Goal: Task Accomplishment & Management: Use online tool/utility

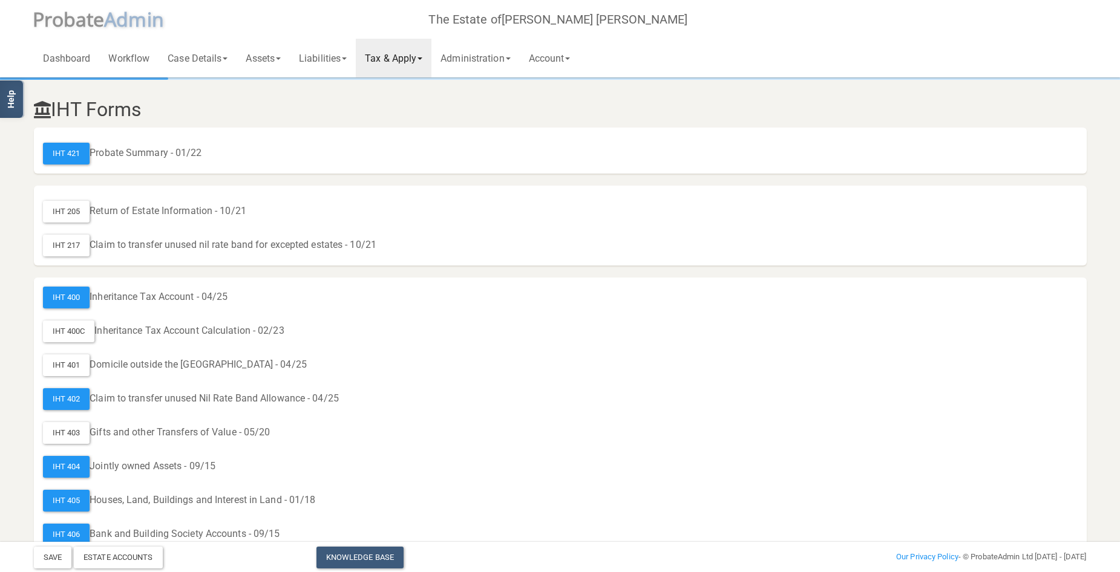
scroll to position [649, 0]
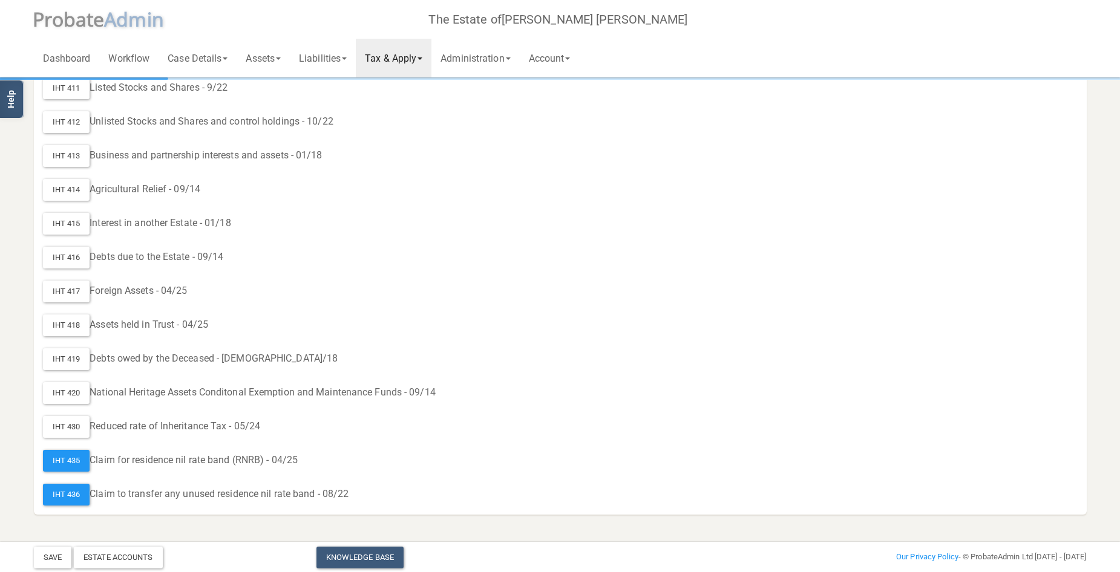
click at [105, 19] on span "A dmin" at bounding box center [134, 19] width 60 height 26
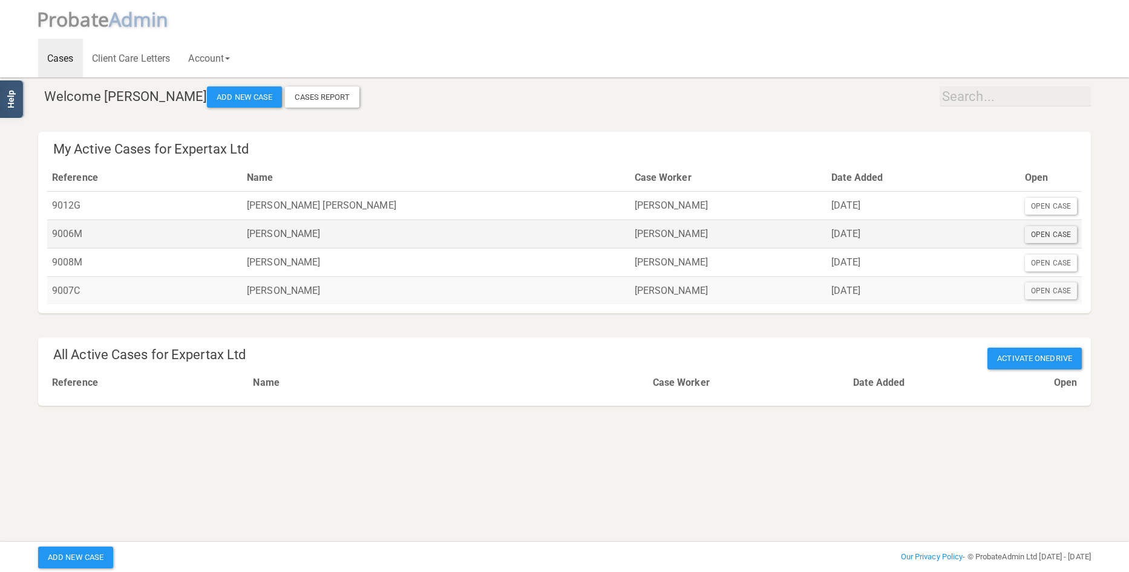
click at [1066, 235] on div "Open Case" at bounding box center [1051, 234] width 52 height 17
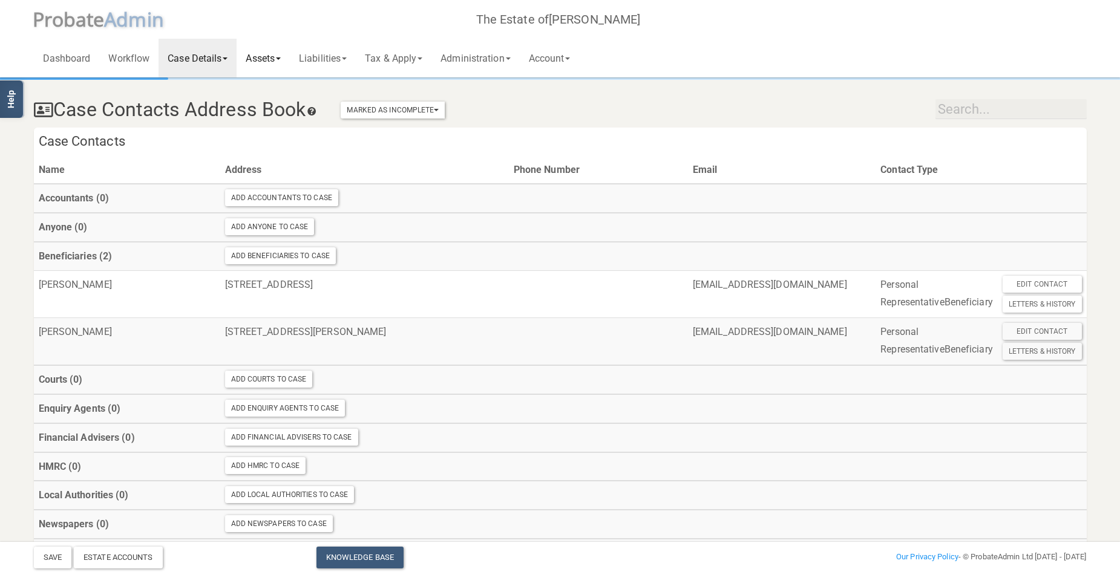
click at [269, 52] on link "Assets" at bounding box center [263, 58] width 53 height 39
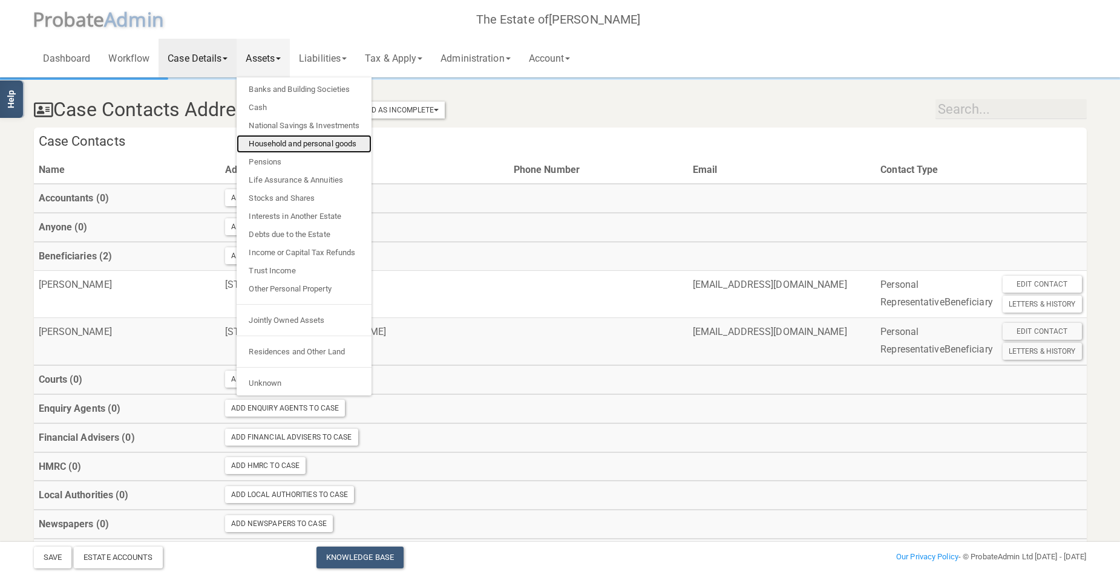
click at [286, 145] on link "Household and personal goods" at bounding box center [304, 144] width 135 height 18
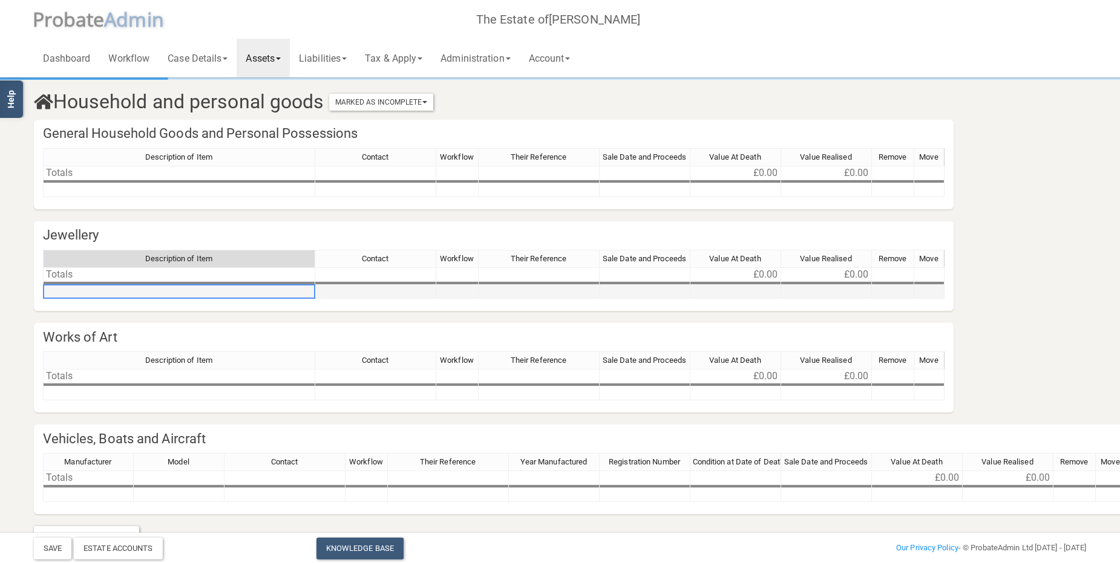
click at [177, 288] on td at bounding box center [179, 292] width 272 height 14
click at [174, 291] on td at bounding box center [179, 292] width 272 height 14
type textarea "Jewellery"
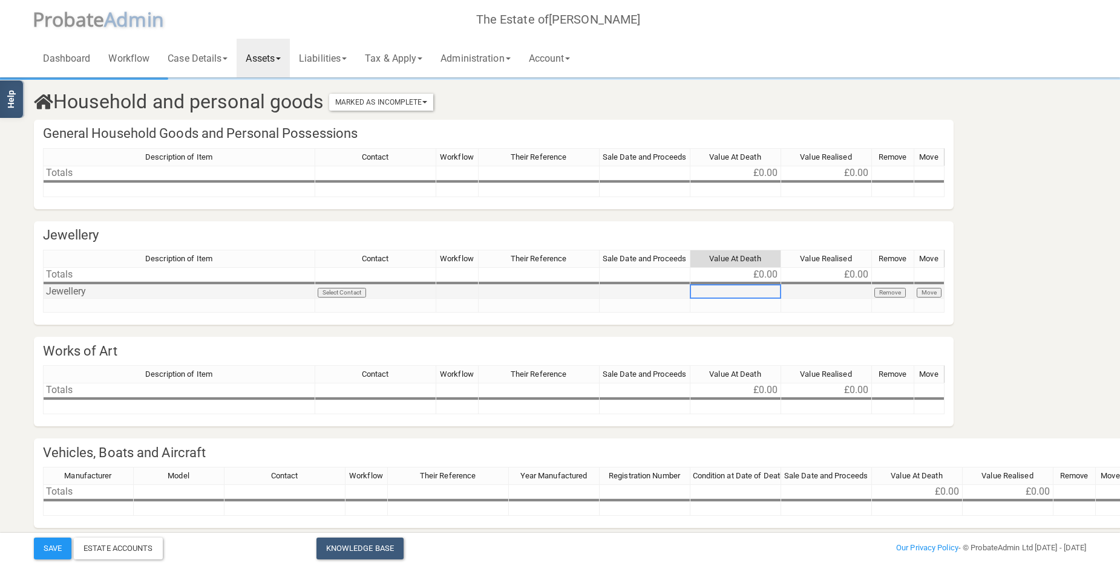
click at [757, 288] on td at bounding box center [735, 292] width 91 height 14
type textarea "6297"
click at [336, 56] on link "Liabilities" at bounding box center [323, 58] width 66 height 39
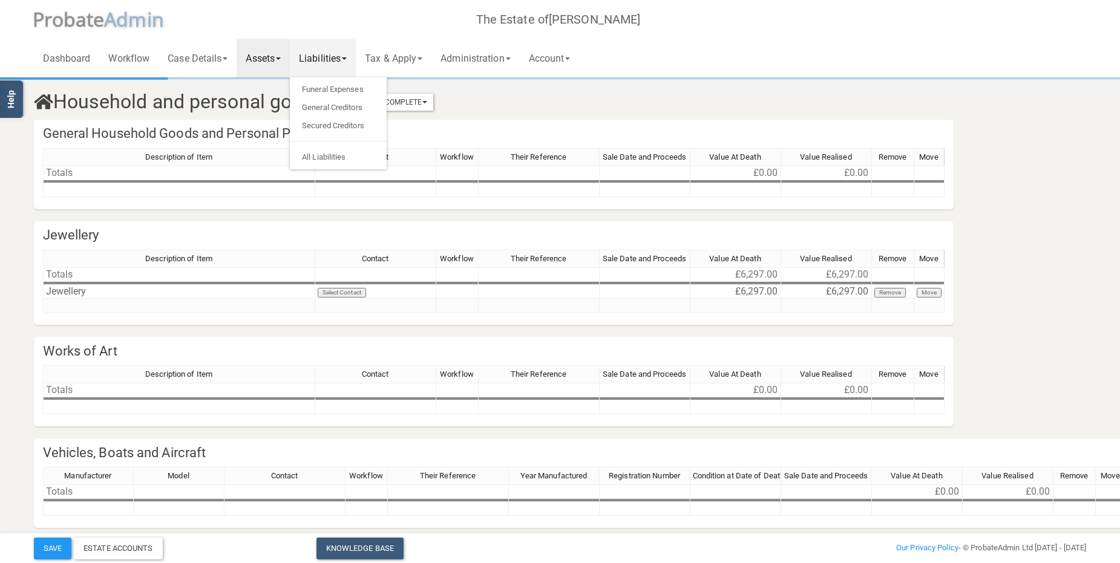
click at [279, 57] on link "Assets" at bounding box center [263, 58] width 53 height 39
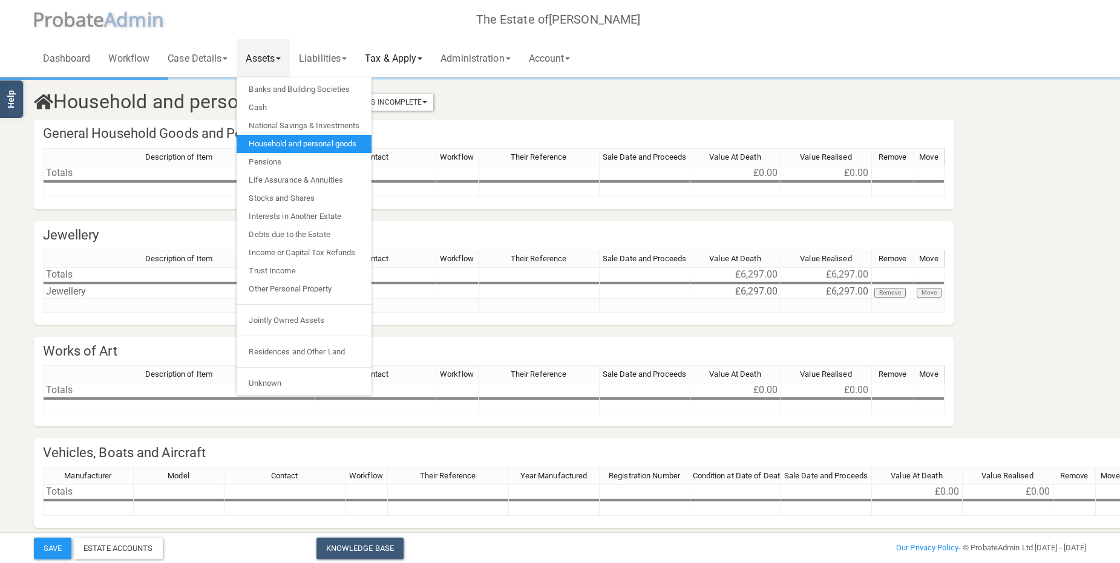
click at [402, 53] on link "Tax & Apply" at bounding box center [394, 58] width 76 height 39
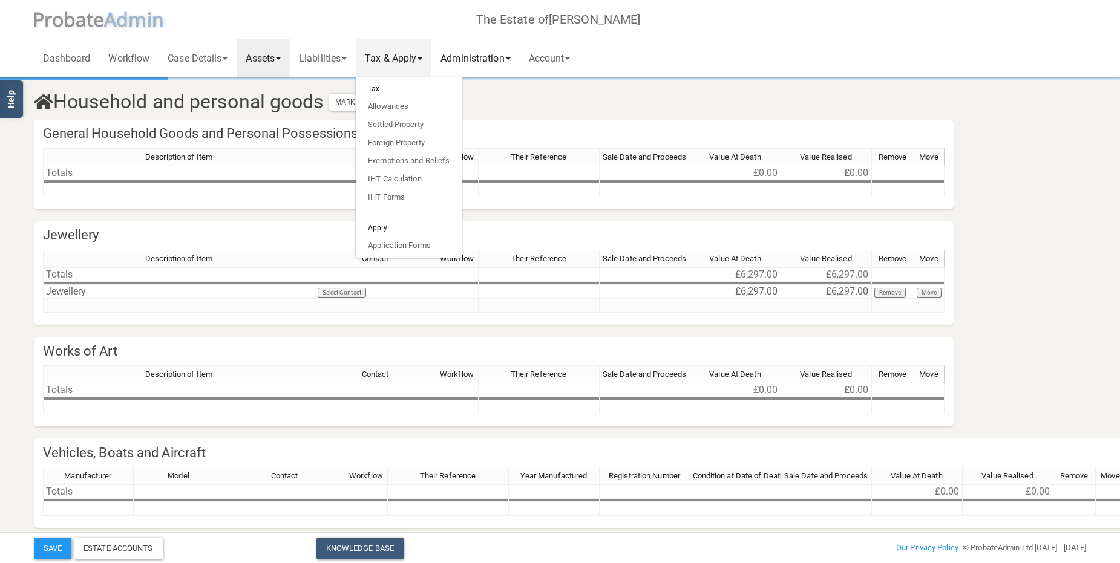
click at [487, 53] on link "Administration" at bounding box center [475, 58] width 88 height 39
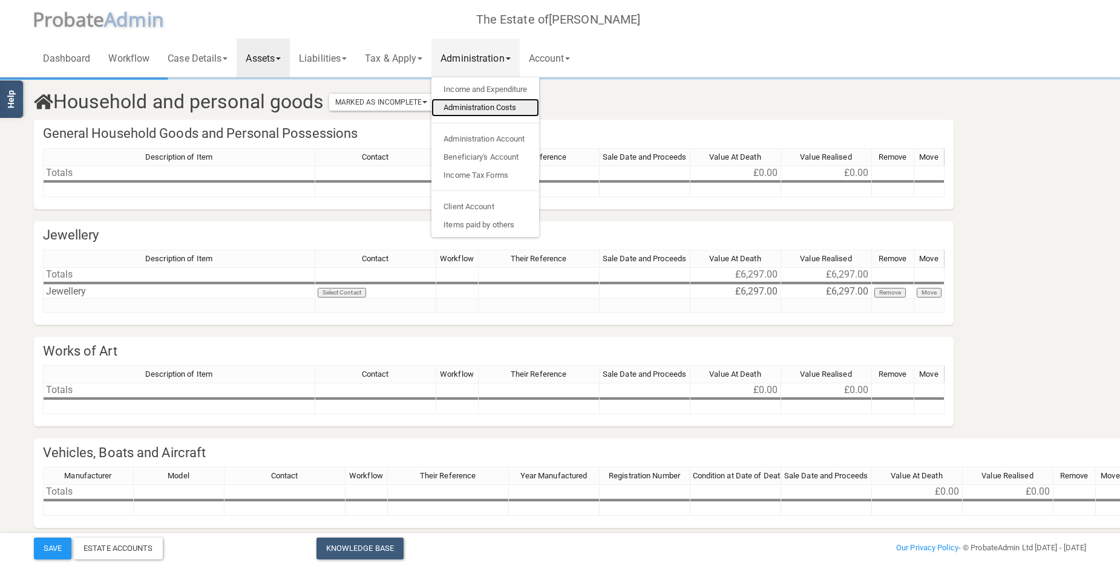
click at [486, 106] on link "Administration Costs" at bounding box center [485, 108] width 108 height 18
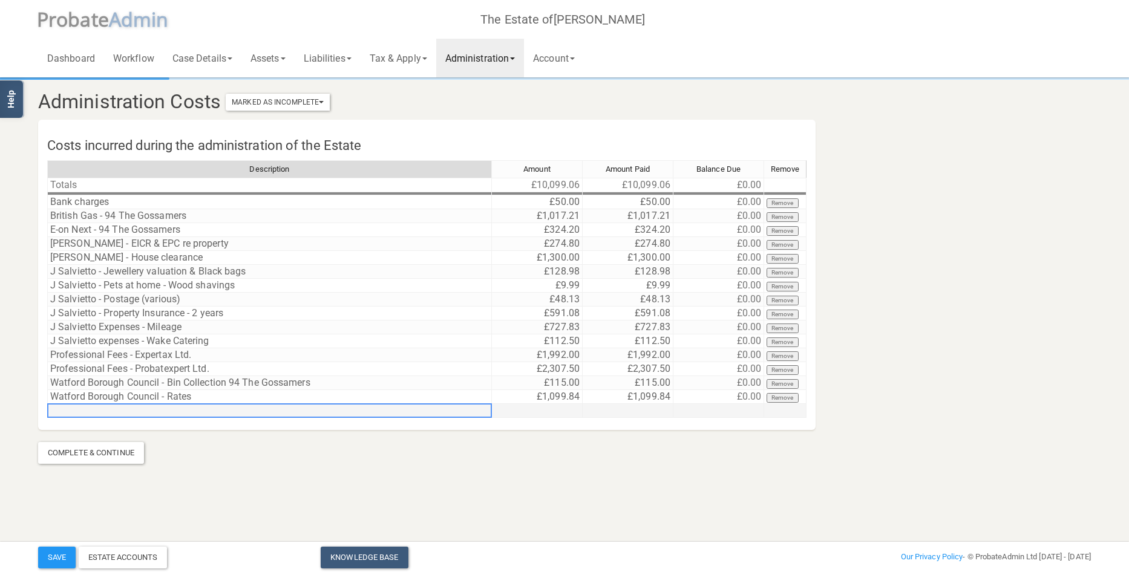
click at [223, 410] on td at bounding box center [269, 411] width 445 height 14
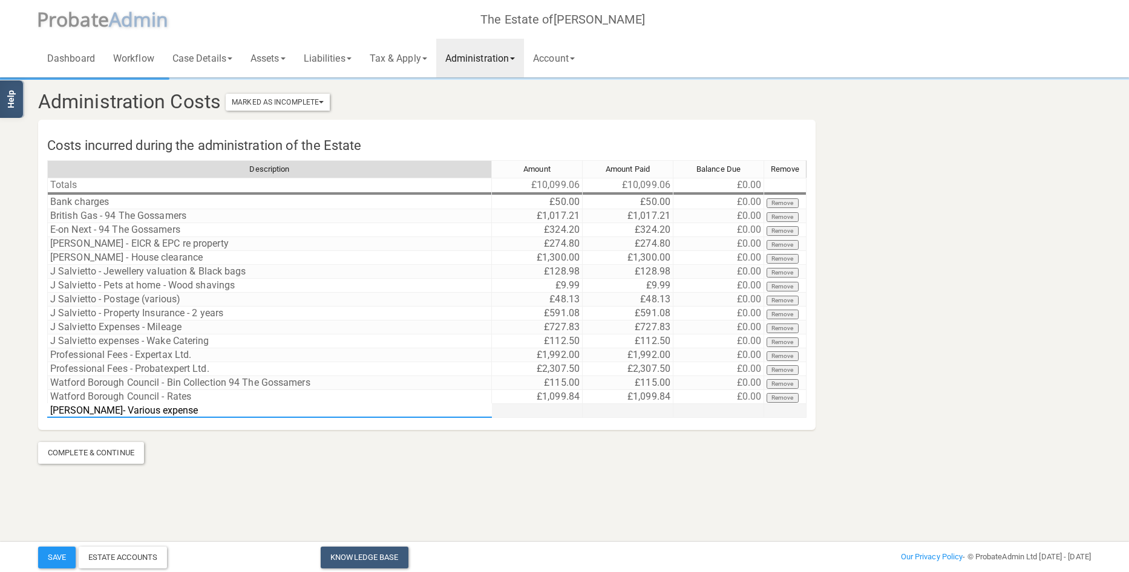
type textarea "[PERSON_NAME]- Various expenses"
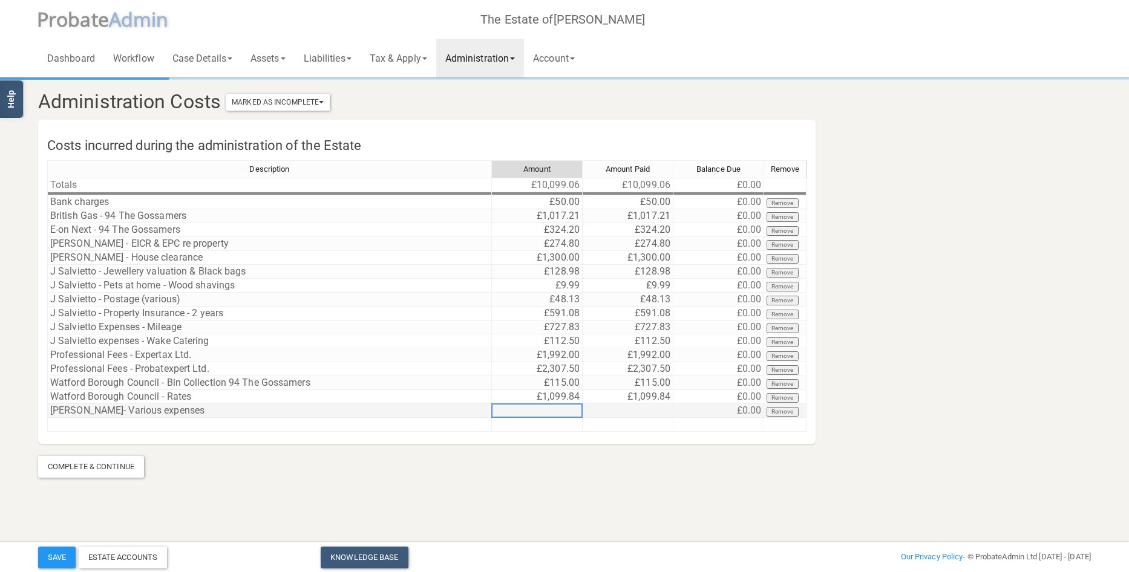
click at [551, 408] on td at bounding box center [537, 411] width 91 height 14
type textarea "341.68"
click at [491, 57] on link "Administration" at bounding box center [480, 58] width 88 height 39
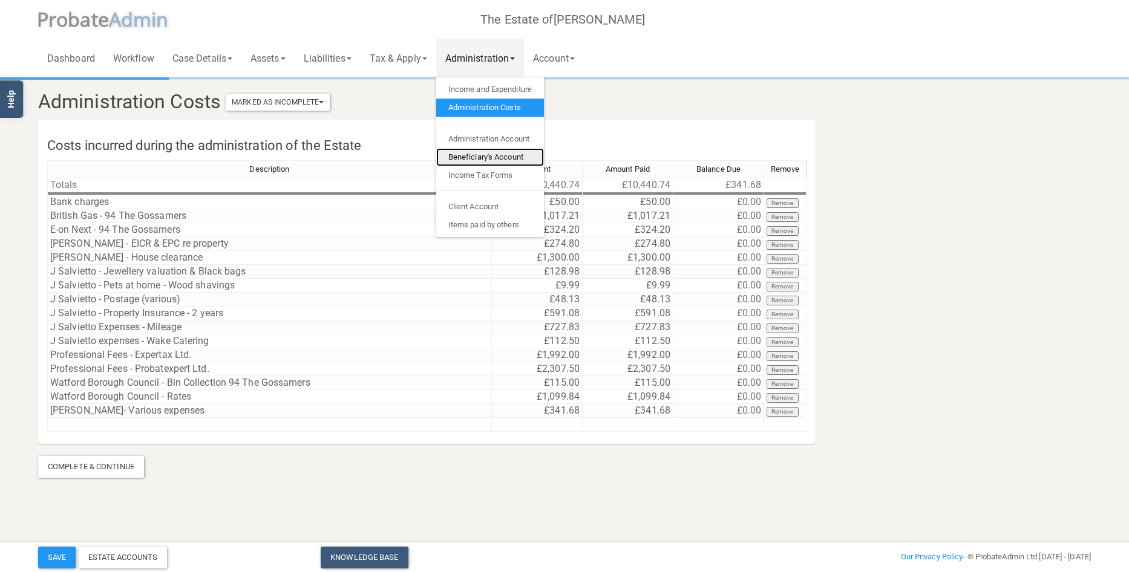
click at [477, 157] on link "Beneficiary's Account" at bounding box center [490, 157] width 108 height 18
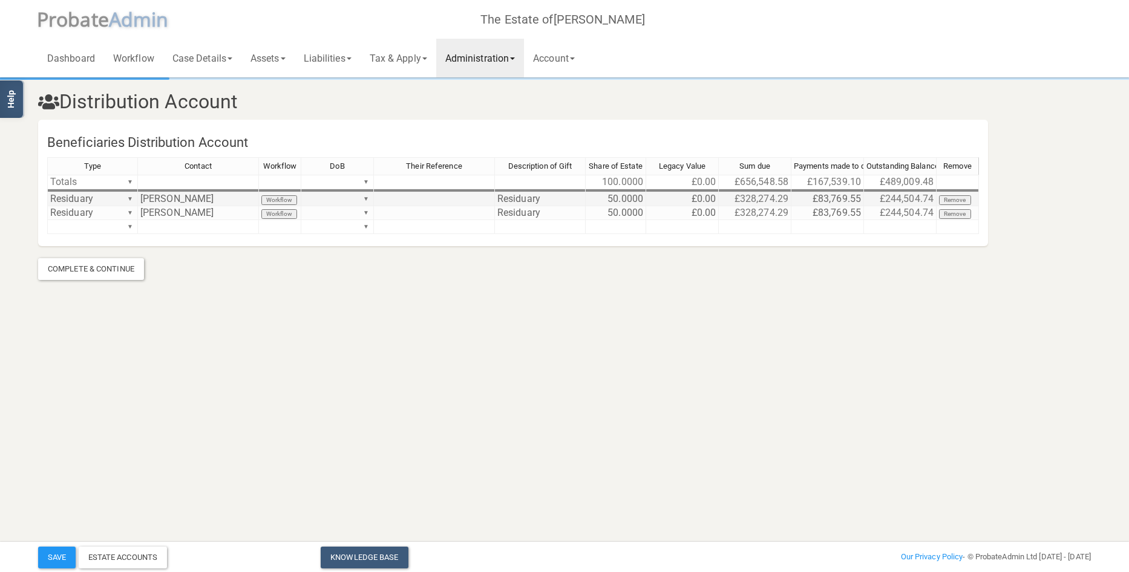
click at [831, 200] on td "£83,769.55" at bounding box center [827, 199] width 73 height 14
drag, startPoint x: 812, startPoint y: 200, endPoint x: 864, endPoint y: 195, distance: 52.8
click at [864, 195] on tr "Residuary ▼ [PERSON_NAME] Workflow ▼ Residuary 50.0000 £0.00 £328,274.29 £83,76…" at bounding box center [513, 199] width 932 height 14
click at [858, 198] on td "£83,769.55" at bounding box center [827, 199] width 73 height 14
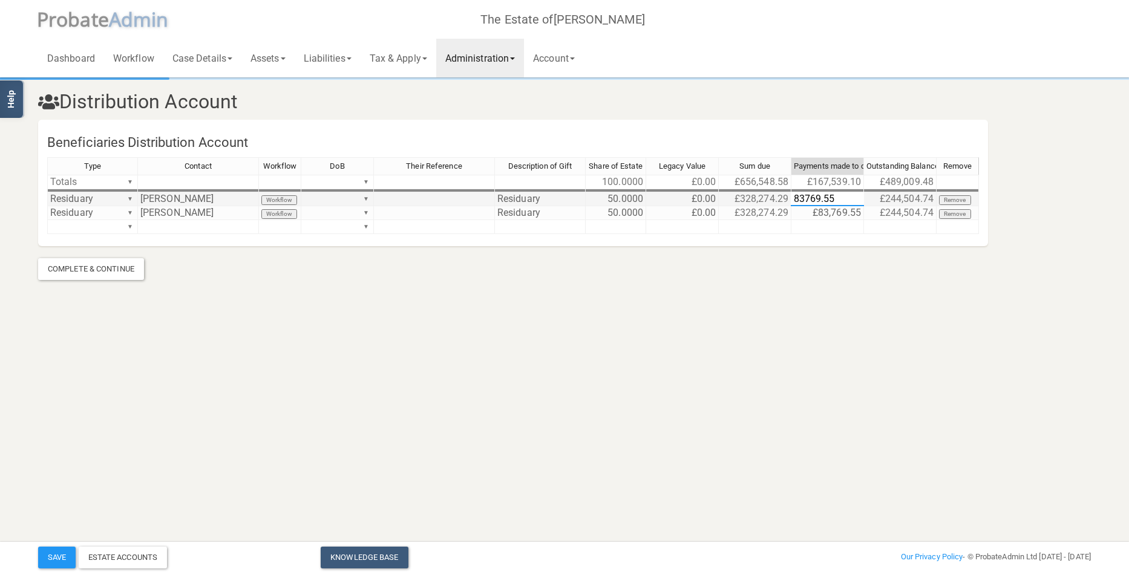
drag, startPoint x: 858, startPoint y: 197, endPoint x: 779, endPoint y: 192, distance: 79.4
click at [779, 192] on div "Type Contact Workflow DoB Their Reference Description of Gift Share of Estate L…" at bounding box center [513, 201] width 932 height 88
type textarea "90066.55"
click at [54, 552] on button "Save" at bounding box center [57, 558] width 38 height 22
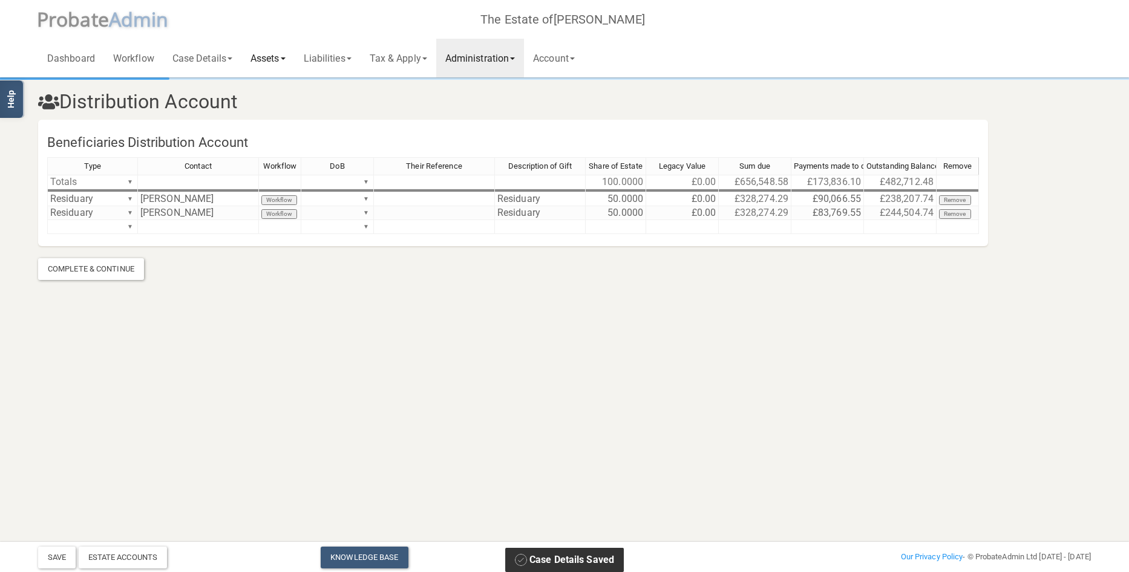
click at [277, 57] on link "Assets" at bounding box center [267, 58] width 53 height 39
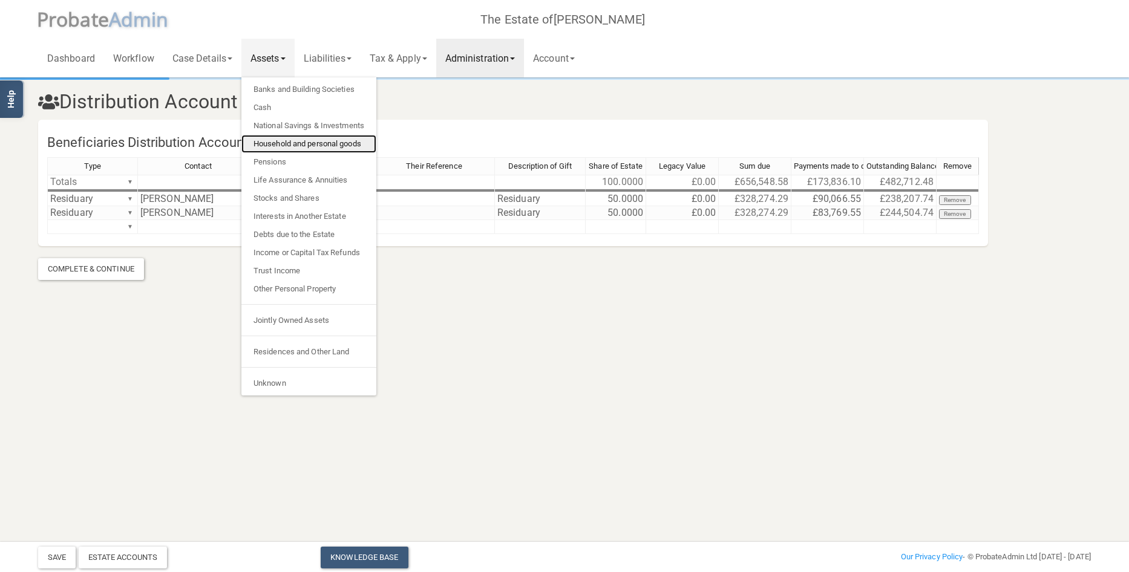
click at [299, 143] on link "Household and personal goods" at bounding box center [308, 144] width 135 height 18
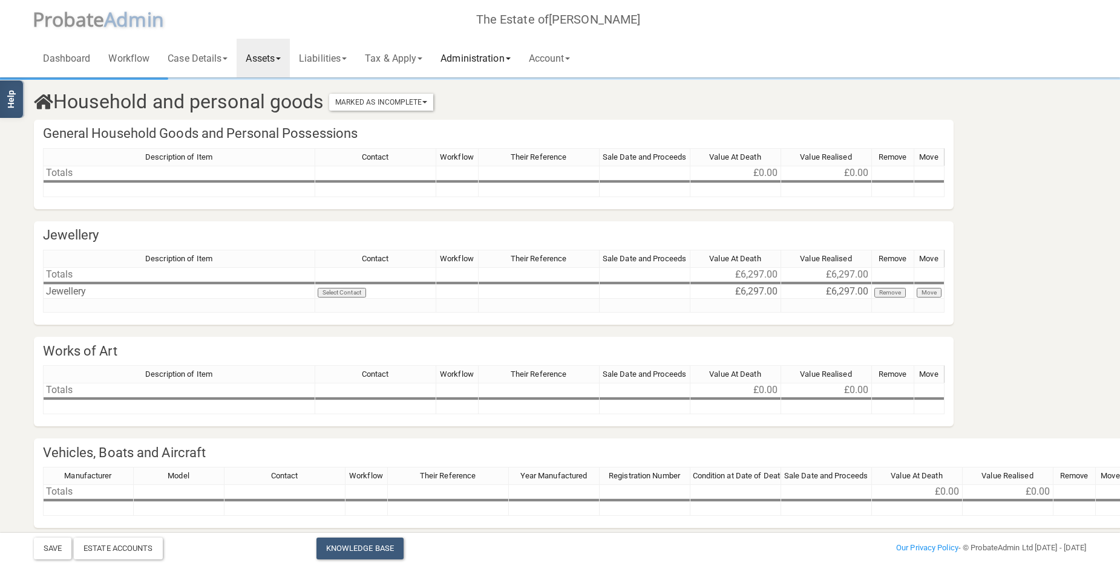
click at [497, 53] on link "Administration" at bounding box center [475, 58] width 88 height 39
click at [411, 51] on link "Tax & Apply" at bounding box center [394, 58] width 76 height 39
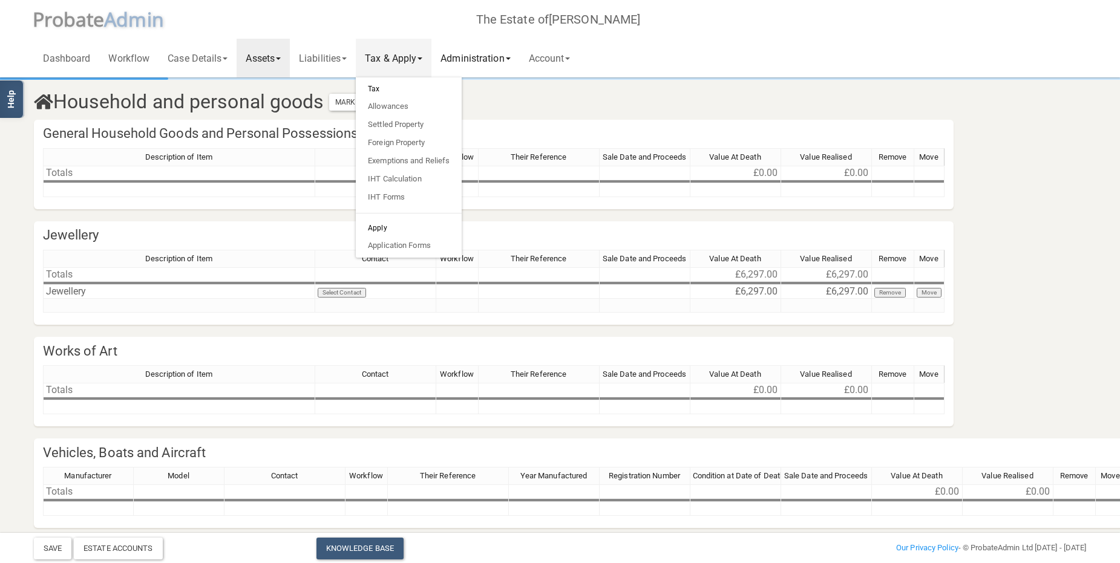
click at [502, 56] on link "Administration" at bounding box center [475, 58] width 88 height 39
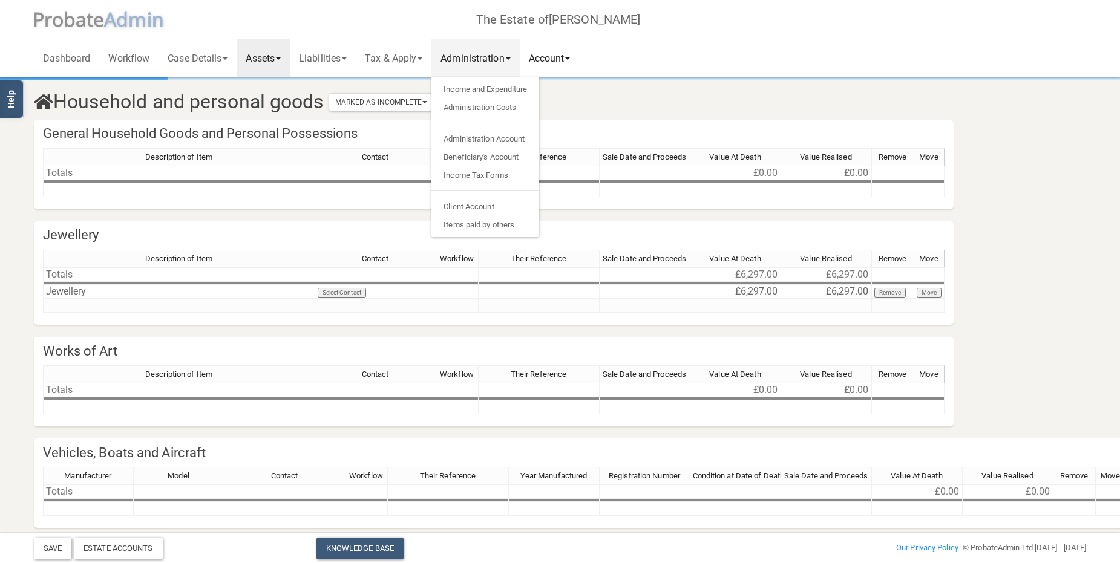
click at [561, 53] on link "Account" at bounding box center [550, 58] width 60 height 39
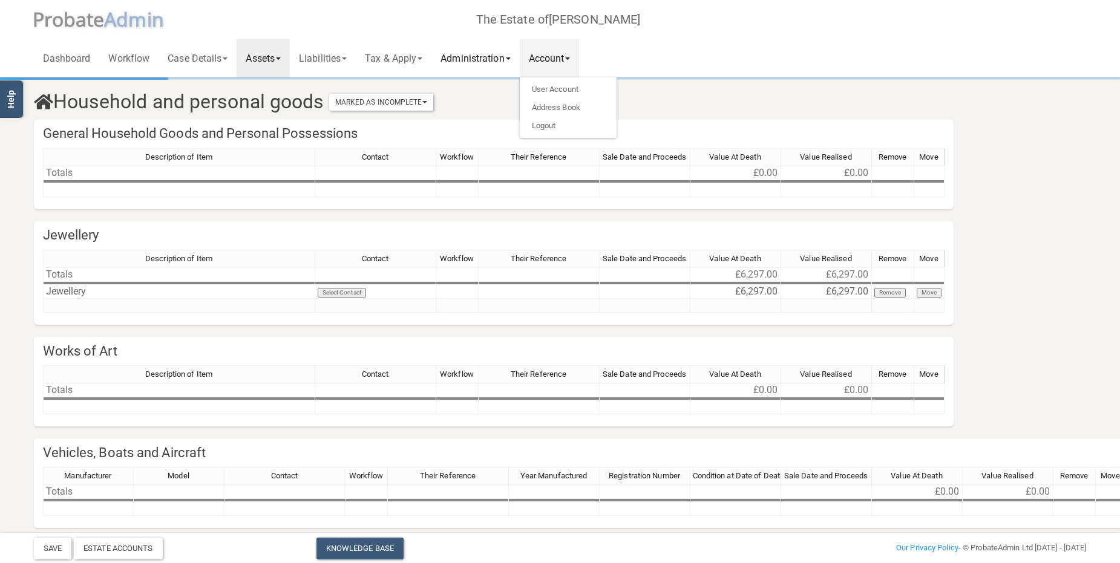
click at [483, 57] on link "Administration" at bounding box center [475, 58] width 88 height 39
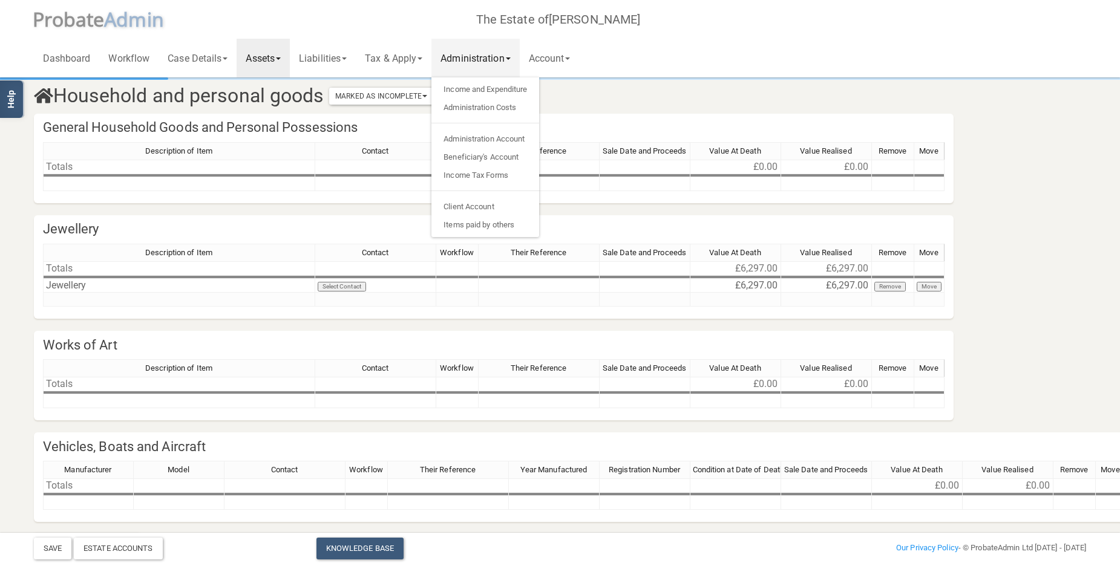
scroll to position [44, 0]
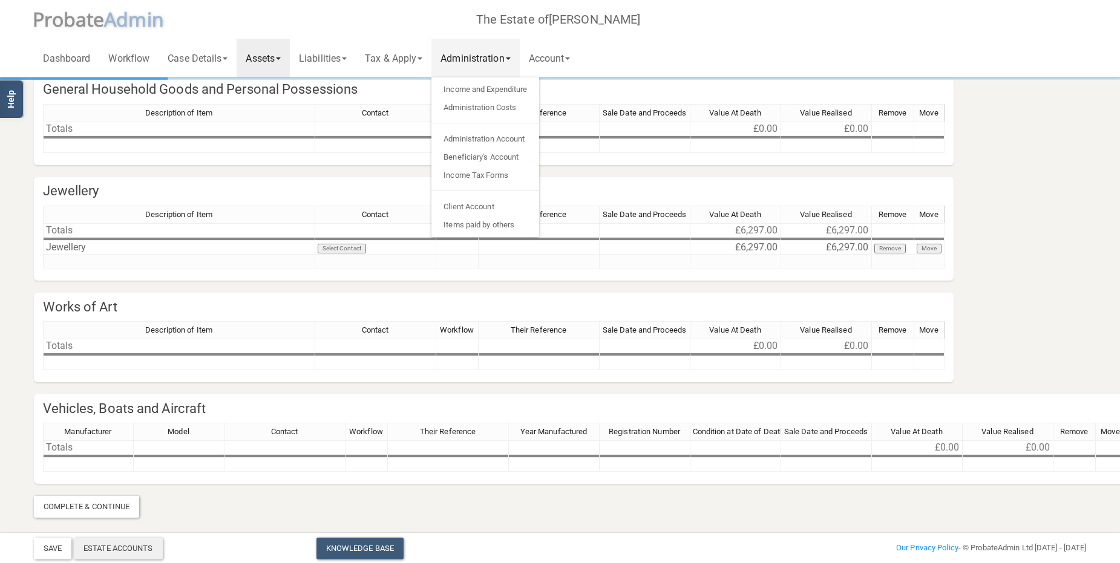
click at [124, 549] on div "Estate Accounts" at bounding box center [118, 549] width 89 height 22
click at [626, 300] on h4 "Works of Art" at bounding box center [493, 307] width 919 height 28
click at [473, 83] on link "Income and Expenditure" at bounding box center [485, 89] width 108 height 18
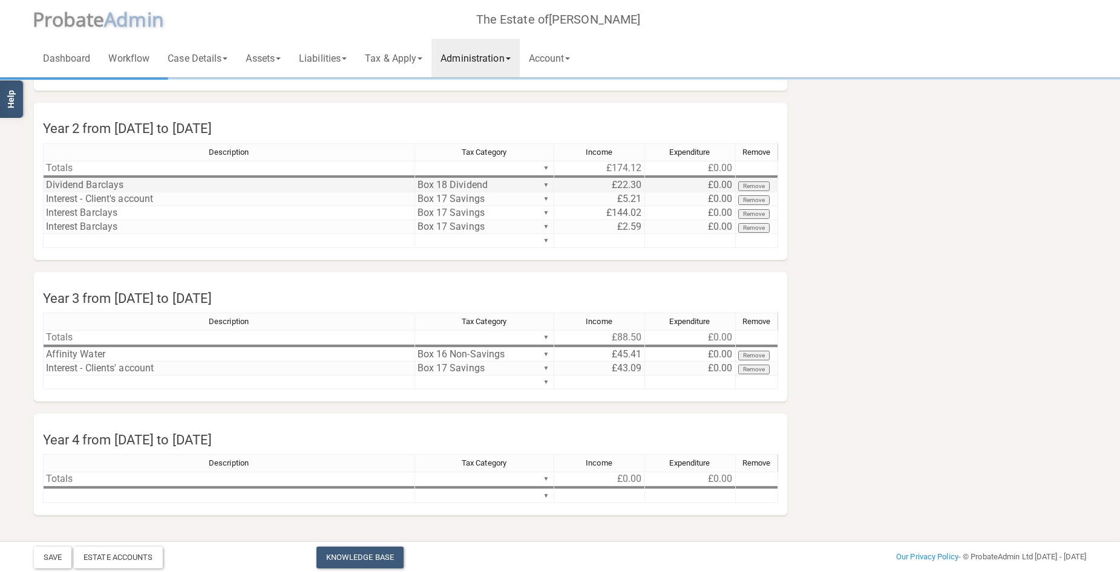
scroll to position [174, 0]
click at [626, 367] on td "£43.09" at bounding box center [599, 368] width 91 height 14
click at [612, 368] on td "£43.09" at bounding box center [599, 368] width 91 height 14
drag, startPoint x: 612, startPoint y: 368, endPoint x: 500, endPoint y: 367, distance: 111.9
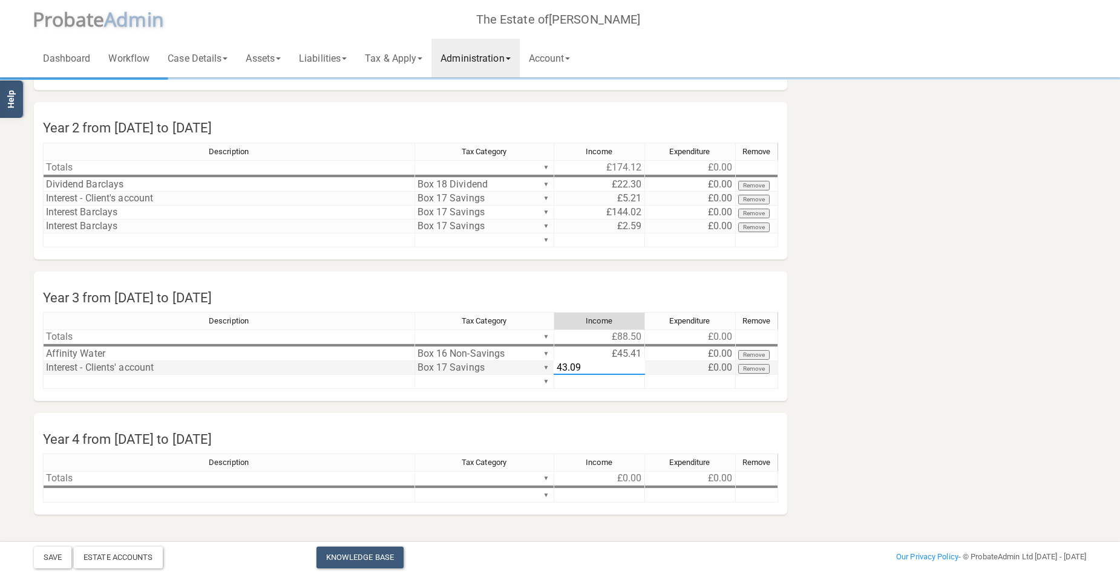
click at [500, 367] on div "Description Tax Category Income Expenditure Remove Totals ▼ £88.50 £0.00 ▼ Affi…" at bounding box center [410, 356] width 735 height 88
type textarea "349.51"
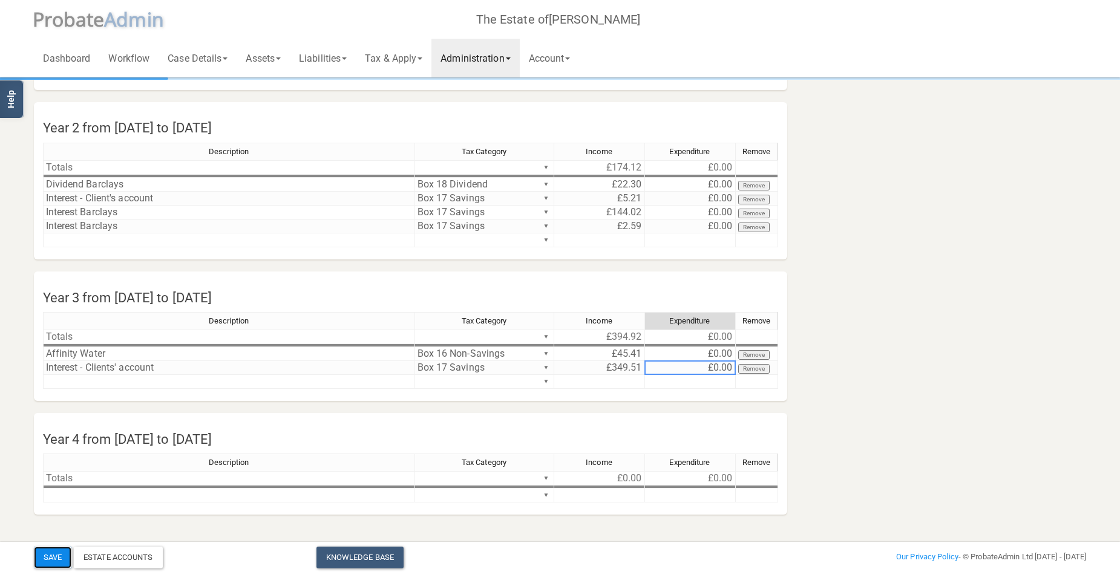
click at [51, 556] on button "Save" at bounding box center [53, 558] width 38 height 22
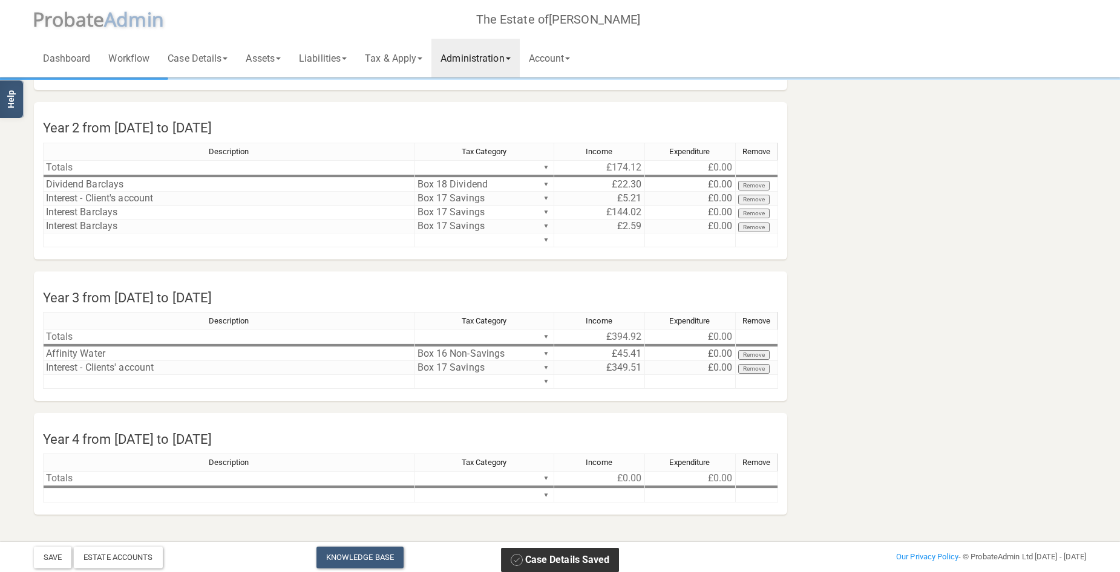
click at [495, 54] on link "Administration" at bounding box center [475, 58] width 88 height 39
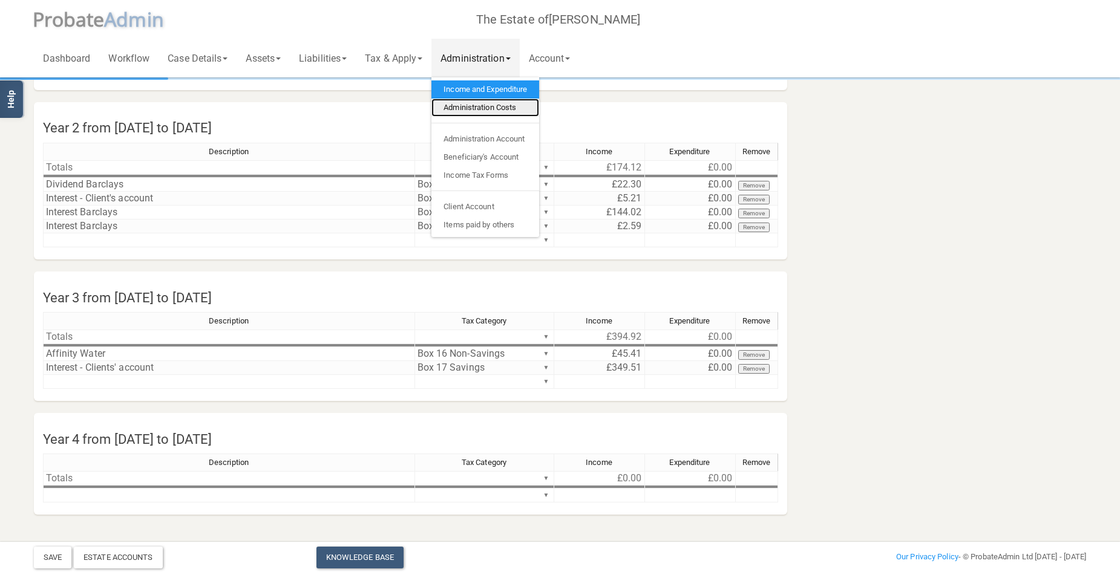
click at [486, 108] on link "Administration Costs" at bounding box center [485, 108] width 108 height 18
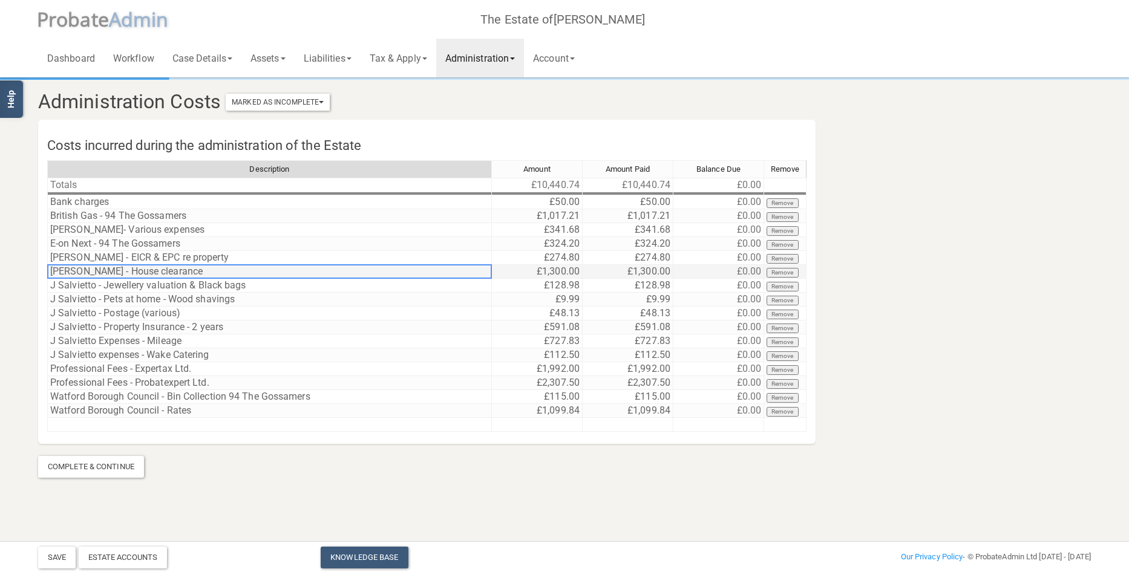
click at [194, 270] on td "[PERSON_NAME] - House clearance" at bounding box center [269, 272] width 445 height 14
drag, startPoint x: 105, startPoint y: 270, endPoint x: 40, endPoint y: 268, distance: 64.8
click at [40, 268] on div "Description Amount Amount Paid Balance Due Remove Totals £10,440.74 £10,440.74 …" at bounding box center [426, 302] width 777 height 284
click at [191, 267] on td "[PERSON_NAME] - House clearance" at bounding box center [269, 272] width 445 height 14
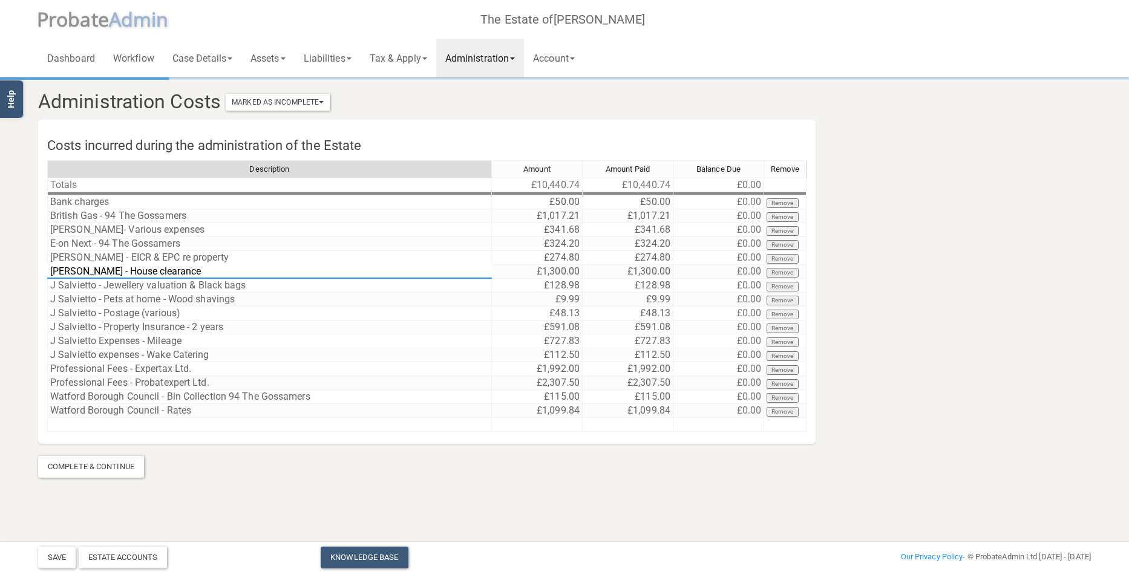
drag, startPoint x: 102, startPoint y: 268, endPoint x: 48, endPoint y: 269, distance: 53.9
click at [48, 269] on textarea "[PERSON_NAME] - House clearance" at bounding box center [269, 271] width 445 height 15
click at [276, 278] on textarea "House clearance" at bounding box center [269, 271] width 445 height 15
click at [105, 282] on div "House clearance" at bounding box center [269, 274] width 445 height 21
click at [104, 282] on div "House clearance" at bounding box center [269, 274] width 445 height 21
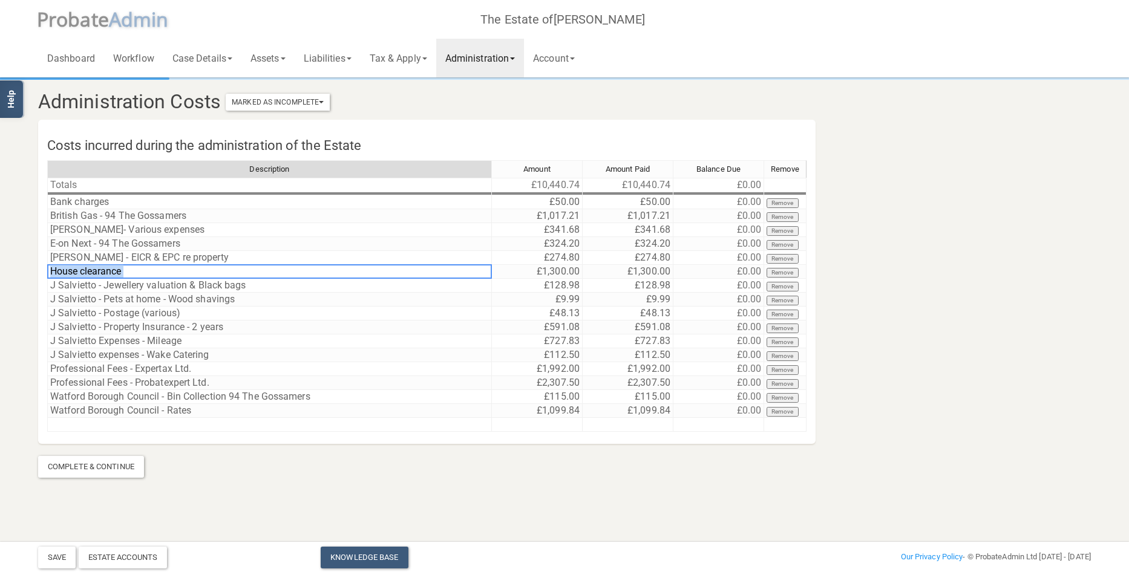
click at [104, 282] on div "House clearance" at bounding box center [269, 274] width 445 height 21
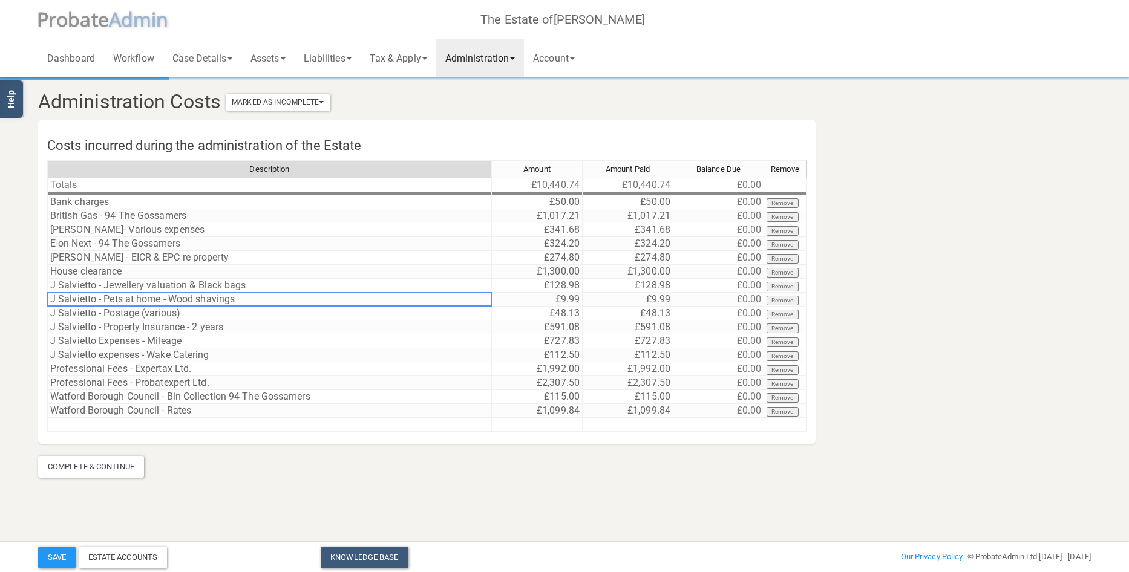
click at [47, 293] on div "Description Amount Amount Paid Balance Due Remove Totals £10,440.74 £10,440.74 …" at bounding box center [47, 296] width 0 height 272
click at [266, 284] on td "J Salvietto - Jewellery valuation & Black bags" at bounding box center [269, 286] width 445 height 14
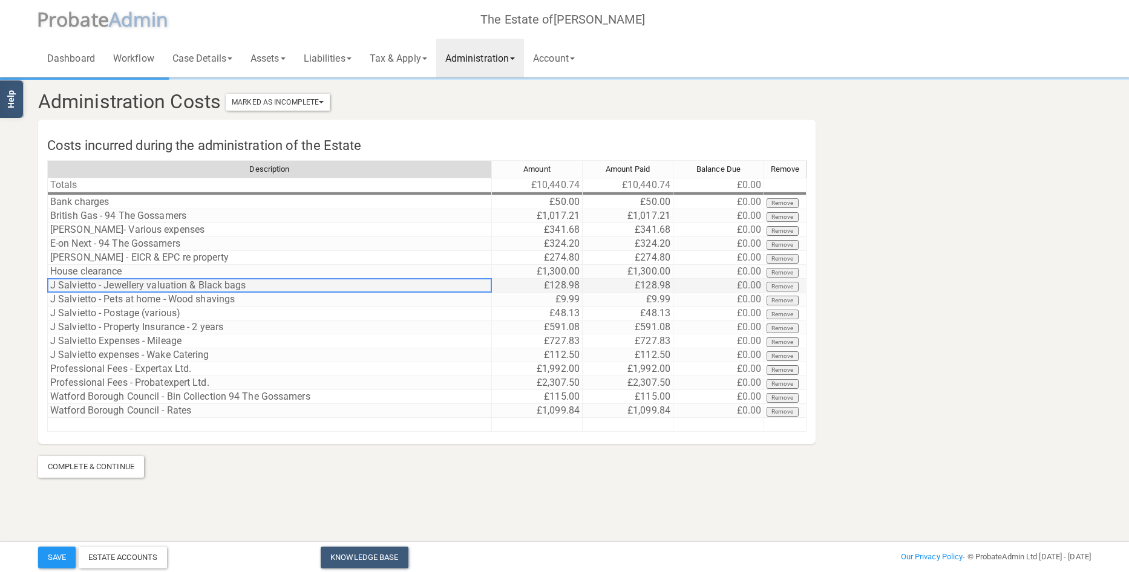
click at [266, 284] on td "J Salvietto - Jewellery valuation & Black bags" at bounding box center [269, 286] width 445 height 14
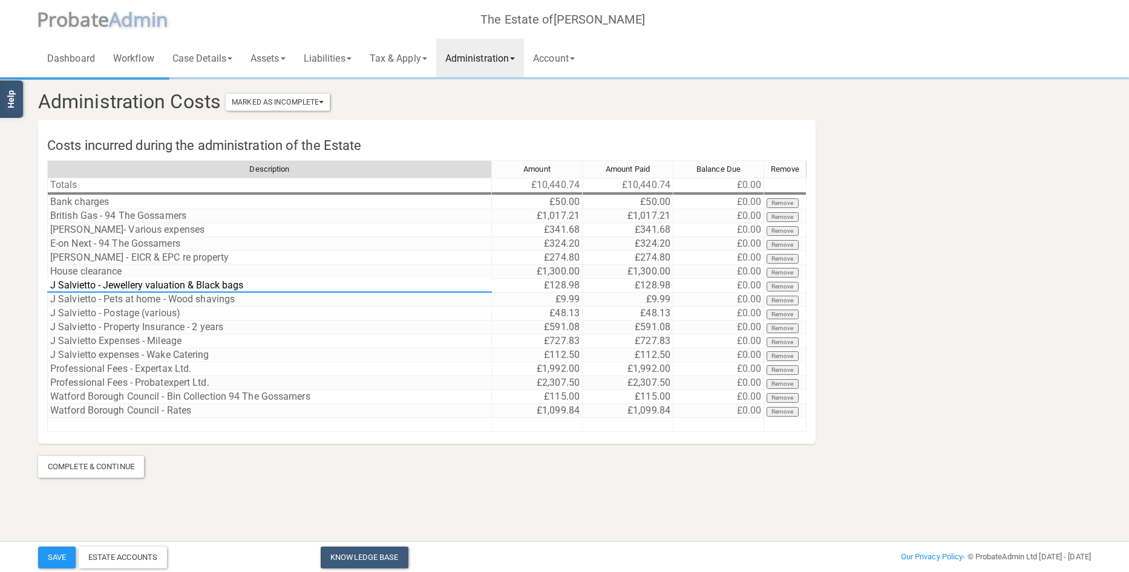
drag, startPoint x: 103, startPoint y: 285, endPoint x: 46, endPoint y: 283, distance: 57.5
click at [46, 283] on div "Description Amount Amount Paid Balance Due Remove Totals £10,440.74 £10,440.74 …" at bounding box center [426, 302] width 777 height 284
click at [121, 301] on td "J Salvietto - Pets at home - Wood shavings" at bounding box center [269, 300] width 445 height 14
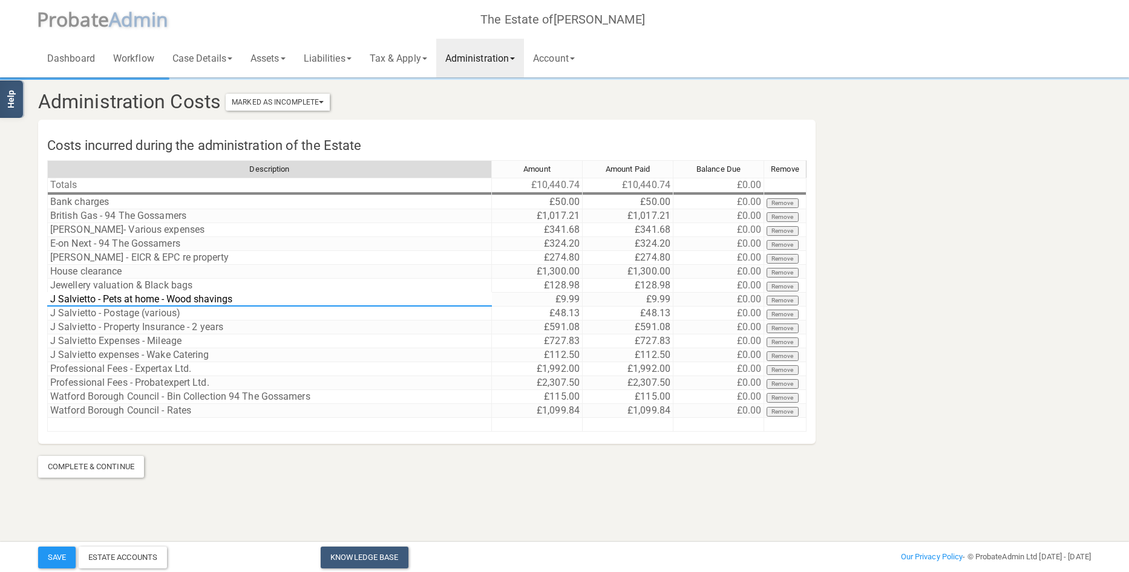
click at [102, 299] on textarea "J Salvietto - Pets at home - Wood shavings" at bounding box center [269, 299] width 445 height 15
drag, startPoint x: 102, startPoint y: 299, endPoint x: 24, endPoint y: 299, distance: 77.4
click at [24, 299] on section "Administration Costs Marked As Incomplete Mark As Incomplete Mark As Complete C…" at bounding box center [564, 261] width 1129 height 523
click at [102, 311] on div "Pets at home - Wood shavings" at bounding box center [269, 302] width 445 height 21
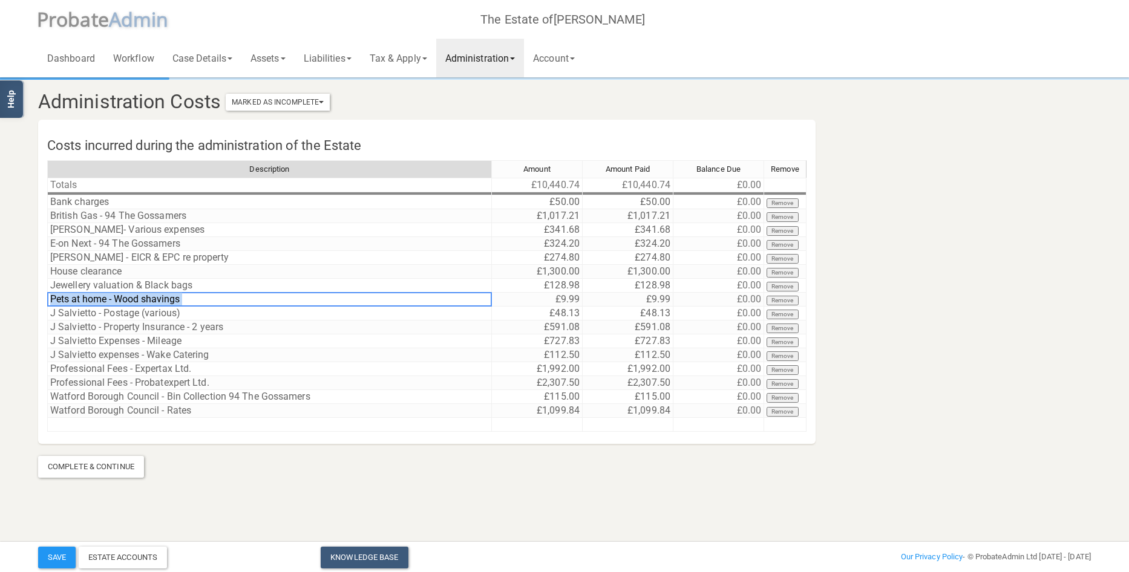
click at [102, 311] on div "Pets at home - Wood shavings" at bounding box center [269, 302] width 445 height 21
click at [234, 310] on div "Pets at home - Wood shavings" at bounding box center [269, 302] width 445 height 21
click at [91, 313] on td "J Salvietto - Postage (various)" at bounding box center [269, 314] width 445 height 14
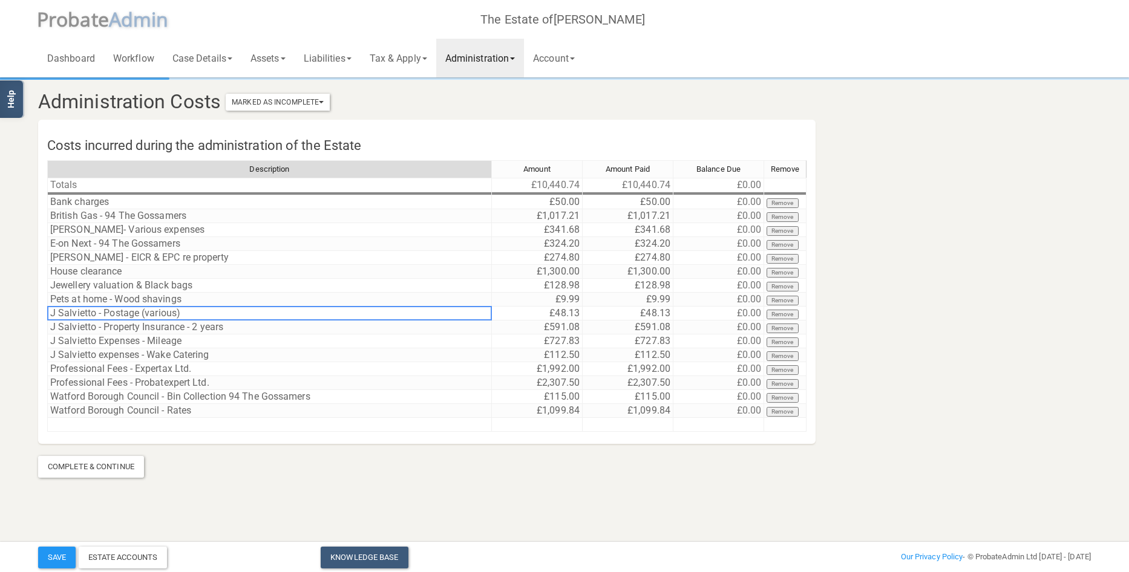
drag, startPoint x: 103, startPoint y: 313, endPoint x: 39, endPoint y: 311, distance: 64.1
click at [39, 311] on div "Description Amount Amount Paid Balance Due Remove Totals £10,440.74 £10,440.74 …" at bounding box center [426, 302] width 777 height 284
click at [51, 309] on td "J Salvietto - Postage (various)" at bounding box center [269, 314] width 445 height 14
drag, startPoint x: 102, startPoint y: 310, endPoint x: 41, endPoint y: 309, distance: 61.1
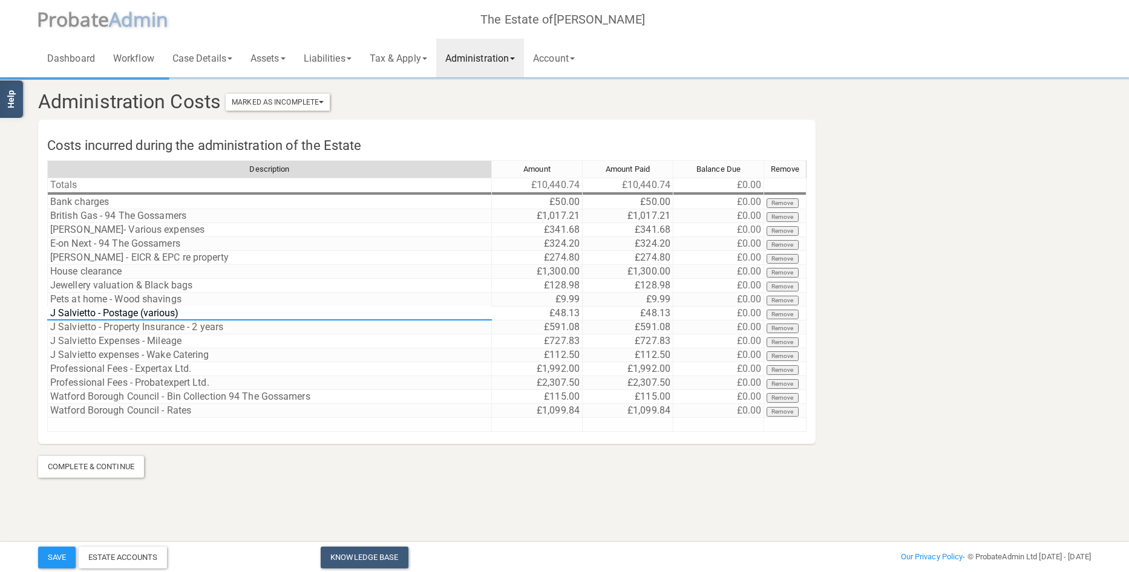
click at [41, 309] on div "Description Amount Amount Paid Balance Due Remove Totals £10,440.74 £10,440.74 …" at bounding box center [426, 302] width 777 height 284
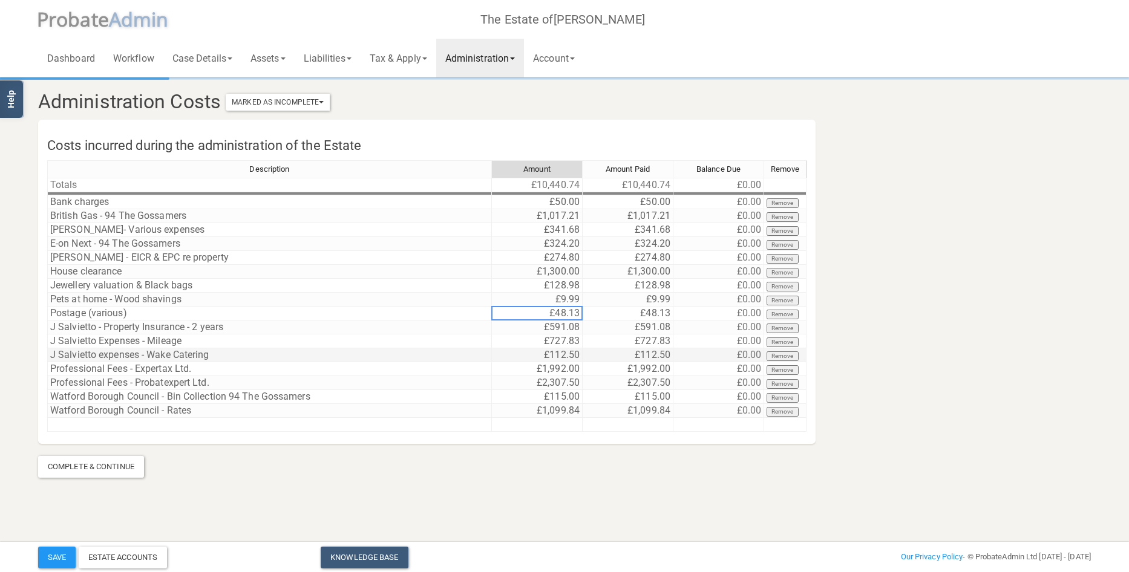
click at [161, 356] on td "J Salvietto expenses - Wake Catering" at bounding box center [269, 355] width 445 height 14
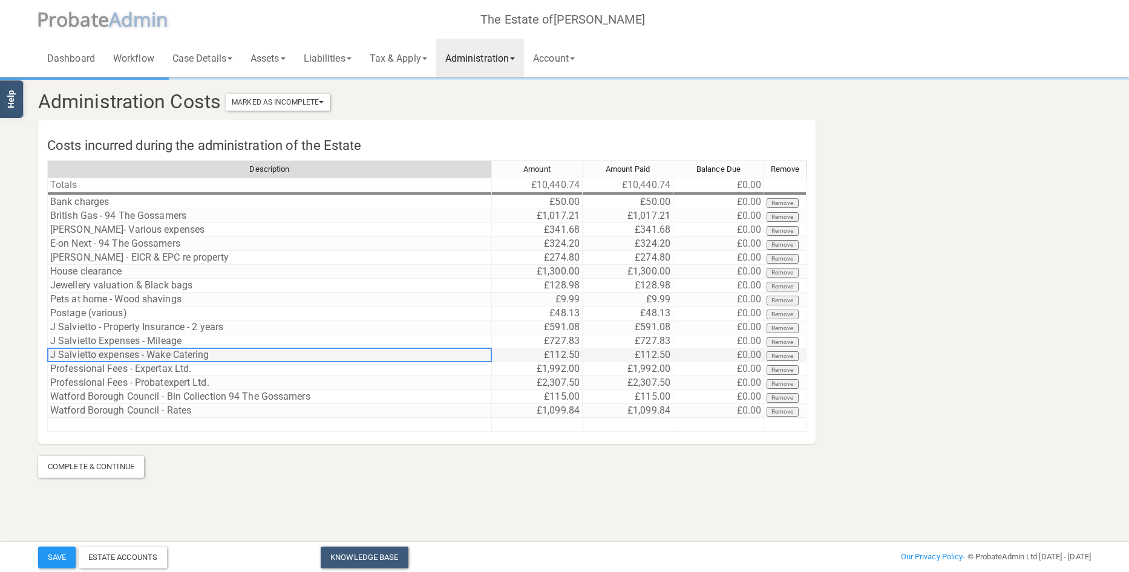
click at [161, 356] on td "J Salvietto expenses - Wake Catering" at bounding box center [269, 355] width 445 height 14
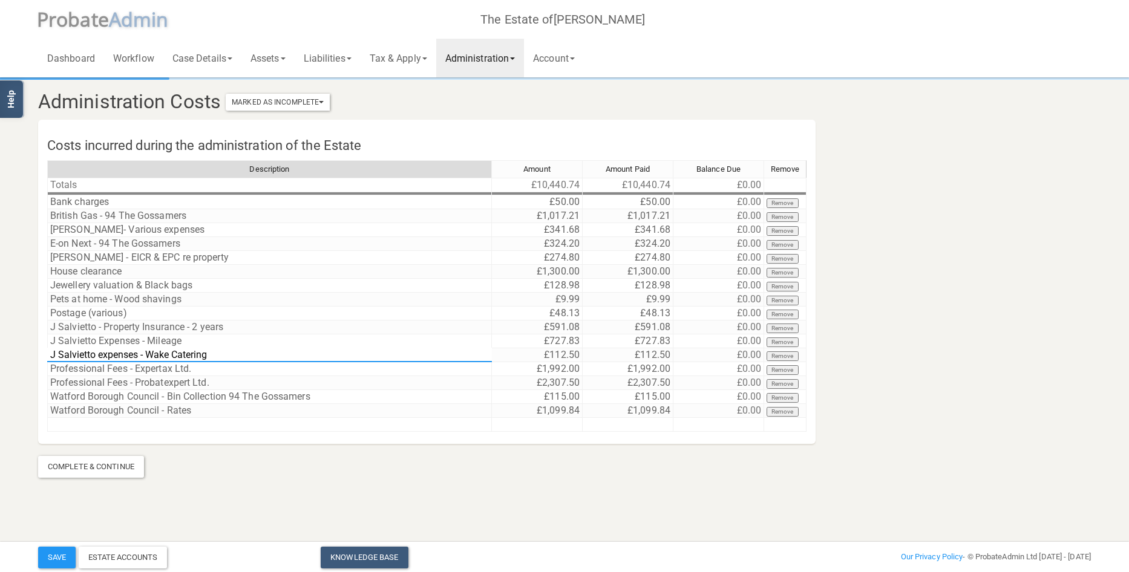
drag, startPoint x: 147, startPoint y: 353, endPoint x: 22, endPoint y: 343, distance: 125.6
click at [17, 348] on section "Administration Costs Marked As Incomplete Mark As Incomplete Mark As Complete C…" at bounding box center [564, 261] width 1129 height 523
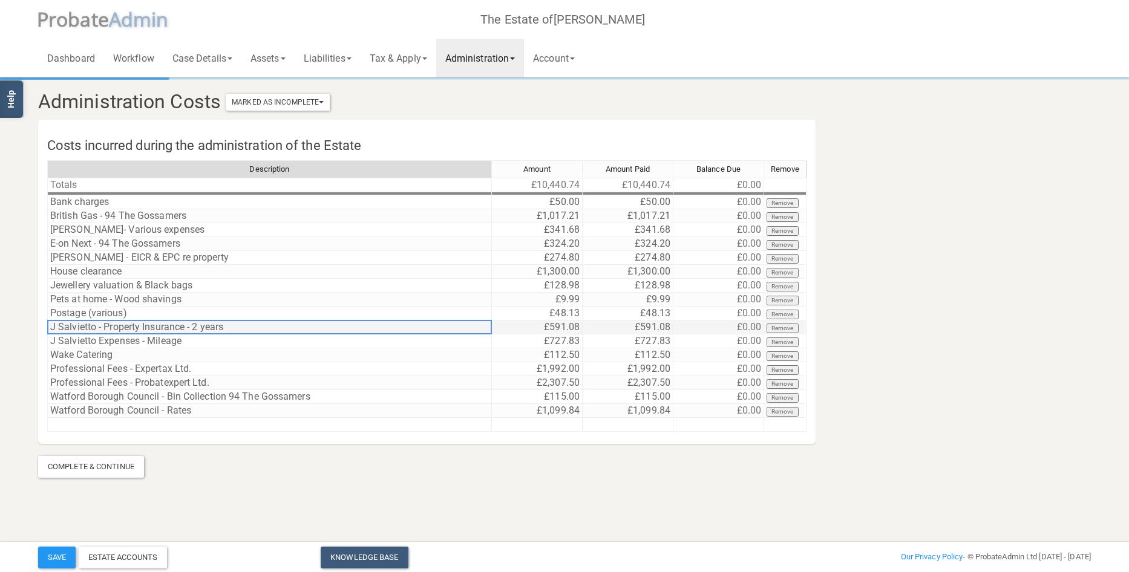
click at [104, 324] on td "J Salvietto - Property Insurance - 2 years" at bounding box center [269, 328] width 445 height 14
drag, startPoint x: 101, startPoint y: 326, endPoint x: 42, endPoint y: 323, distance: 58.8
click at [16, 325] on section "Administration Costs Marked As Incomplete Mark As Incomplete Mark As Complete C…" at bounding box center [564, 261] width 1129 height 523
click at [73, 329] on td "J Salvietto - Property Insurance - 2 years" at bounding box center [269, 328] width 445 height 14
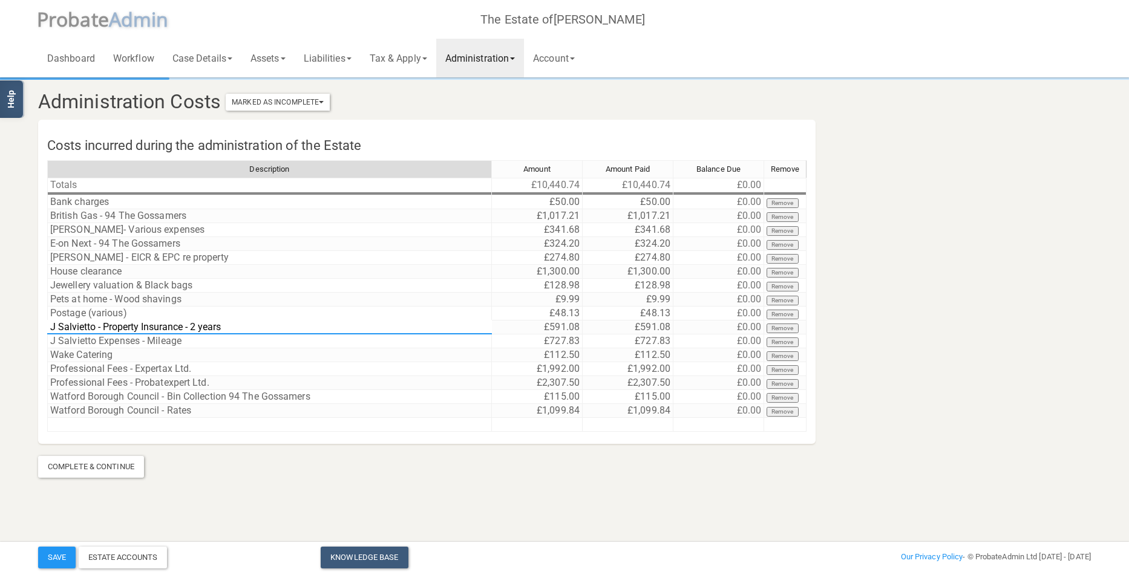
drag, startPoint x: 105, startPoint y: 324, endPoint x: 39, endPoint y: 328, distance: 65.5
click at [39, 328] on div "Description Amount Amount Paid Balance Due Remove Totals £10,440.74 £10,440.74 …" at bounding box center [426, 302] width 777 height 284
type textarea "Property Insurance - 2 years"
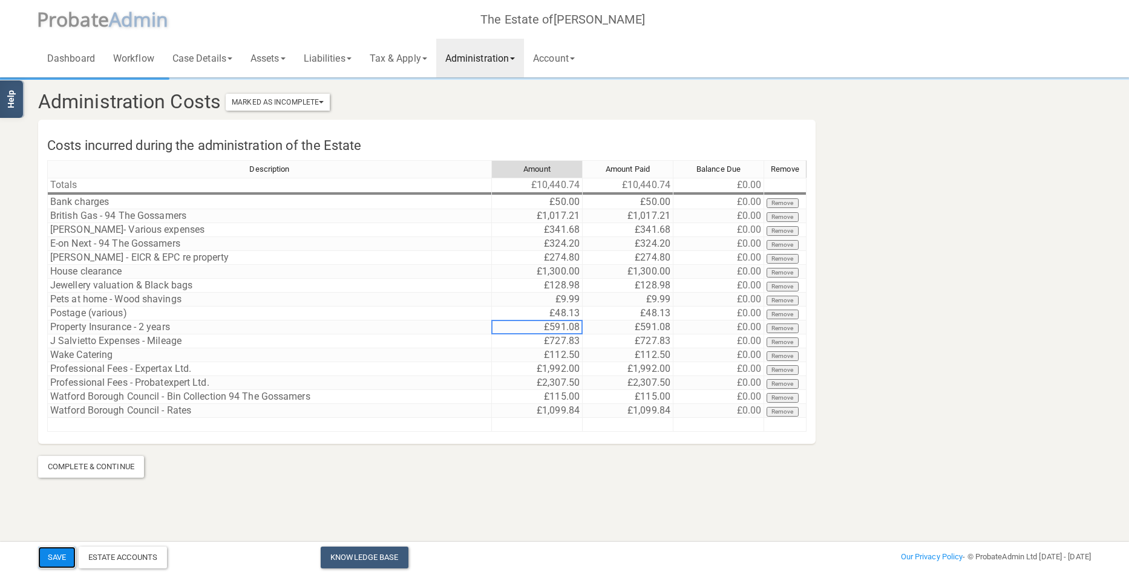
click at [57, 556] on button "Save" at bounding box center [57, 558] width 38 height 22
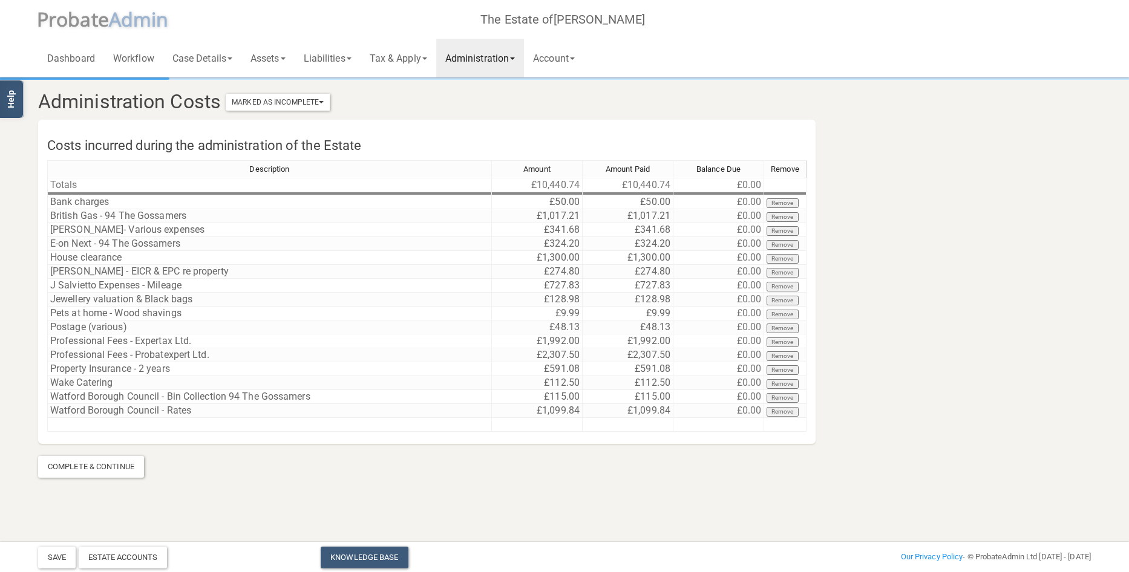
click at [495, 56] on link "Administration" at bounding box center [480, 58] width 88 height 39
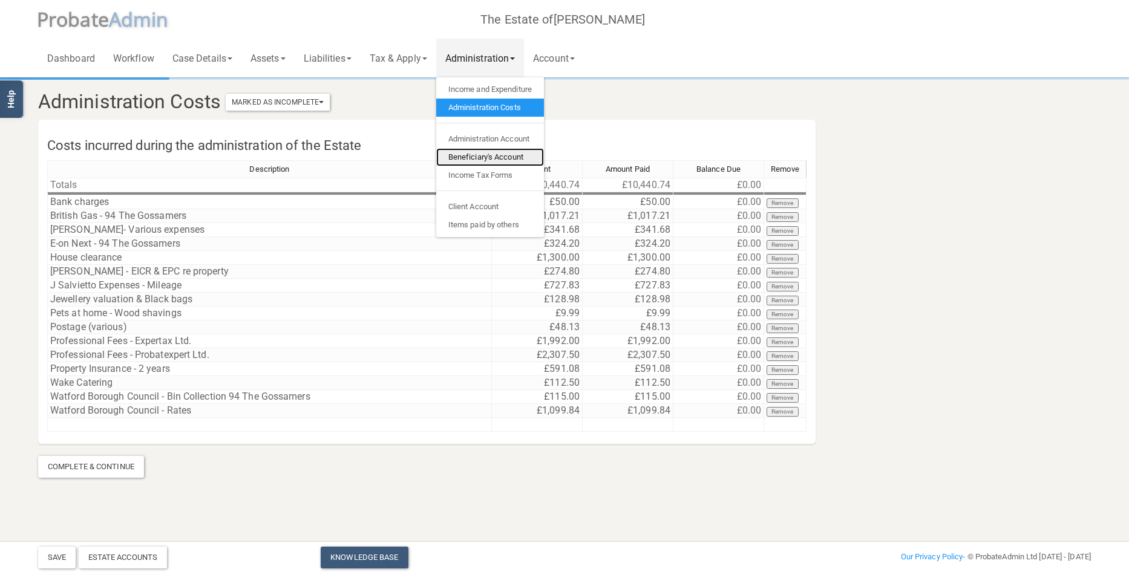
click at [504, 160] on link "Beneficiary's Account" at bounding box center [490, 157] width 108 height 18
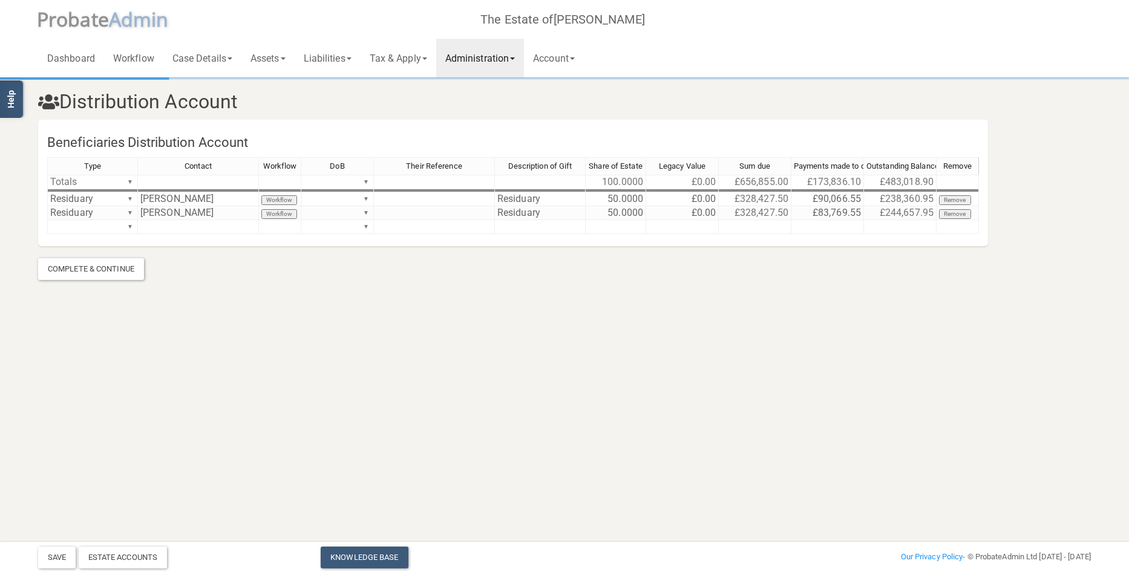
click at [482, 61] on link "Administration" at bounding box center [480, 58] width 88 height 39
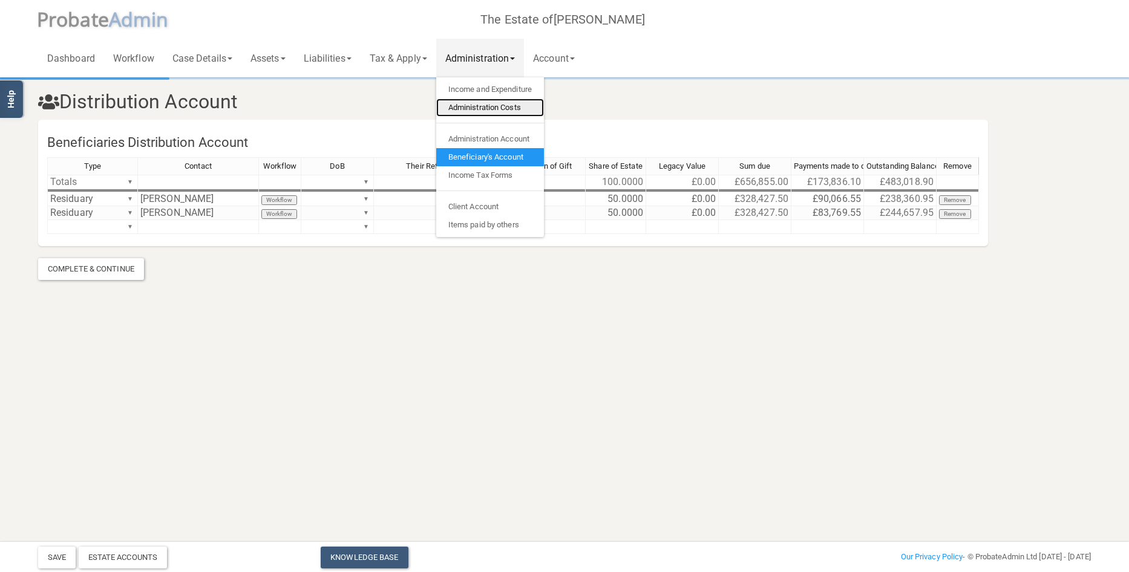
click at [482, 109] on link "Administration Costs" at bounding box center [490, 108] width 108 height 18
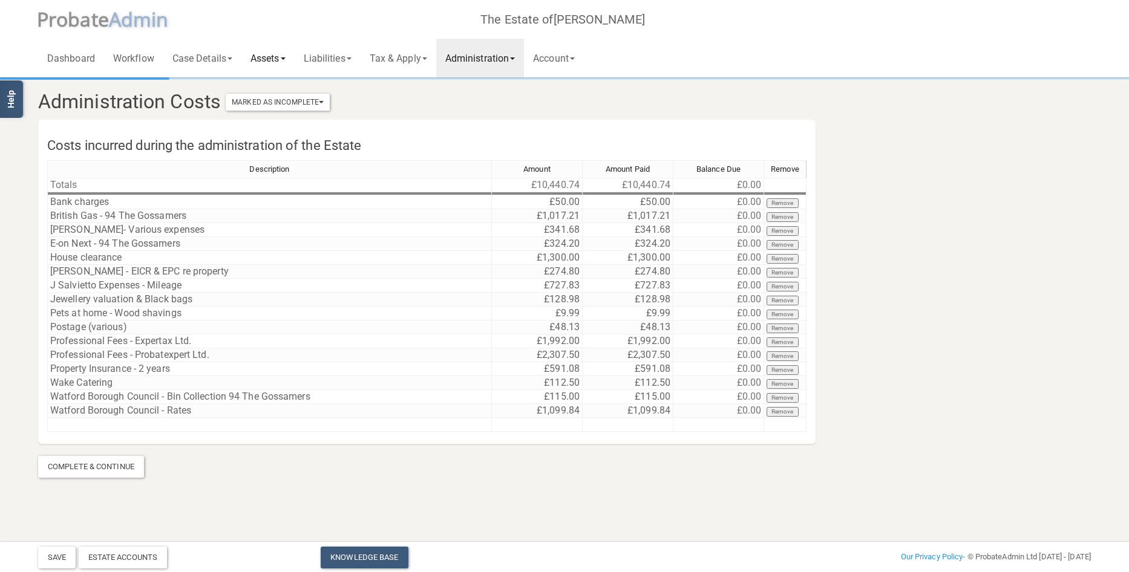
click at [273, 56] on link "Assets" at bounding box center [267, 58] width 53 height 39
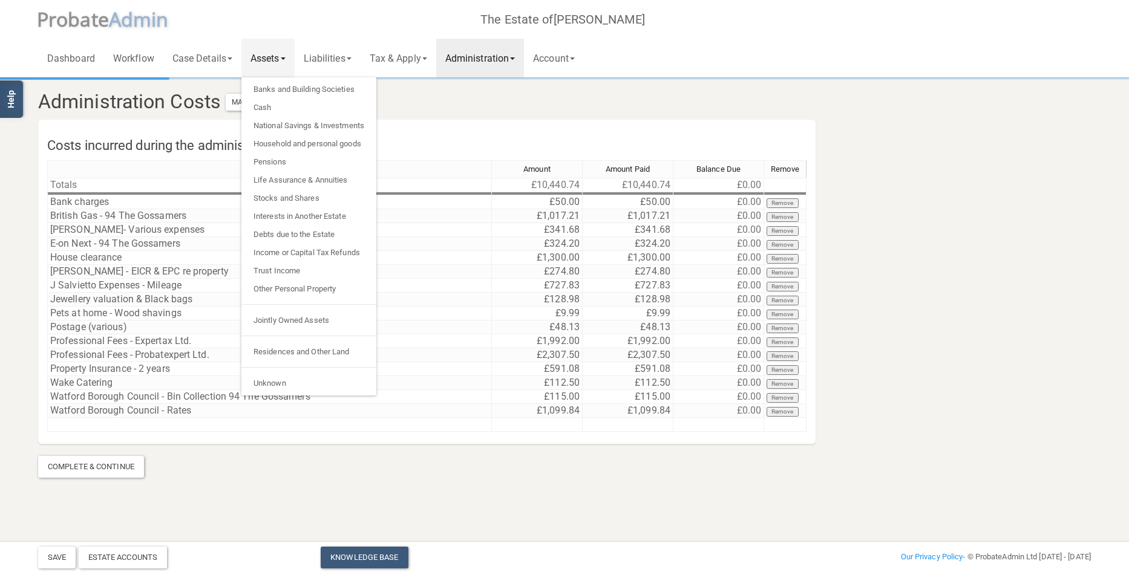
click at [487, 54] on link "Administration" at bounding box center [480, 58] width 88 height 39
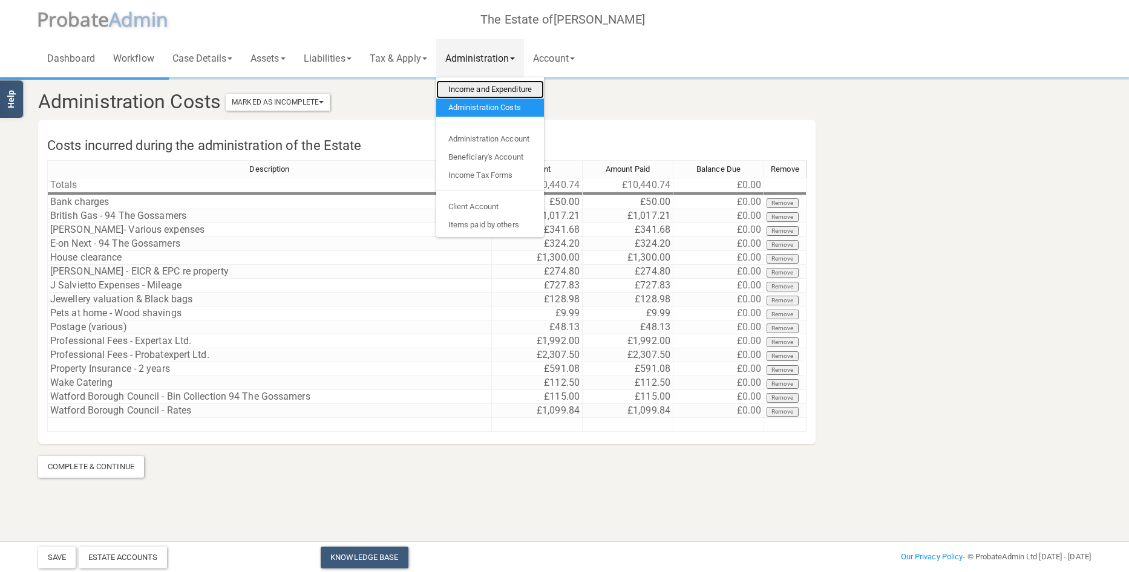
click at [486, 85] on link "Income and Expenditure" at bounding box center [490, 89] width 108 height 18
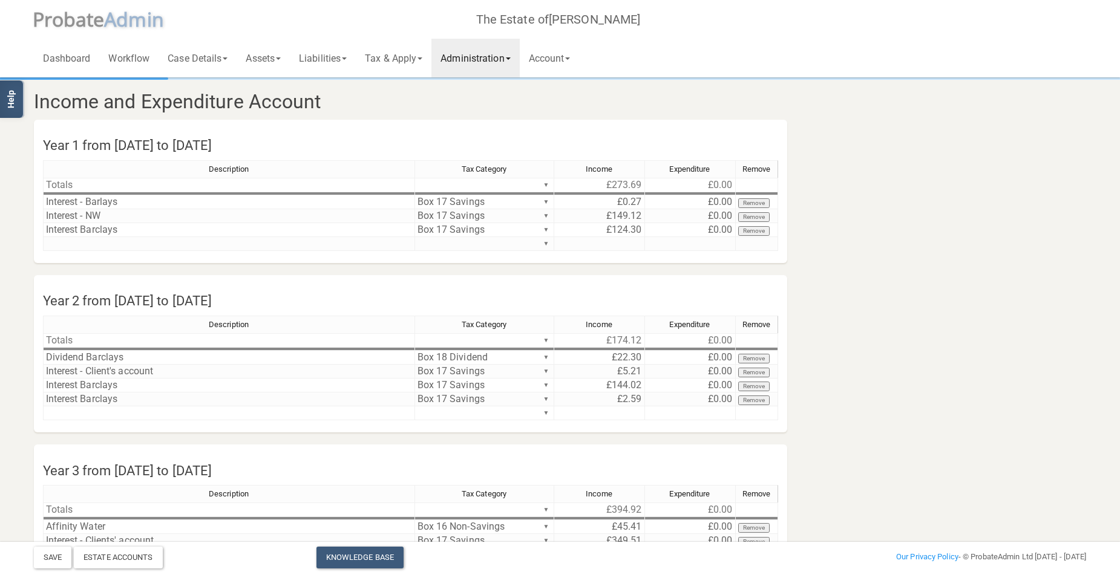
click at [476, 59] on link "Administration" at bounding box center [475, 58] width 88 height 39
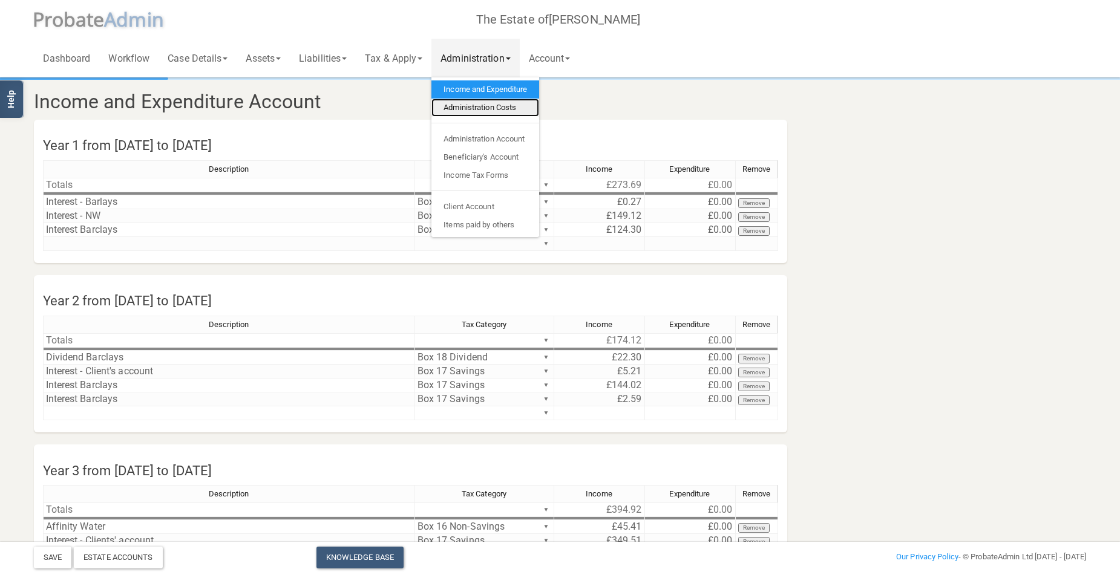
click at [488, 111] on link "Administration Costs" at bounding box center [485, 108] width 108 height 18
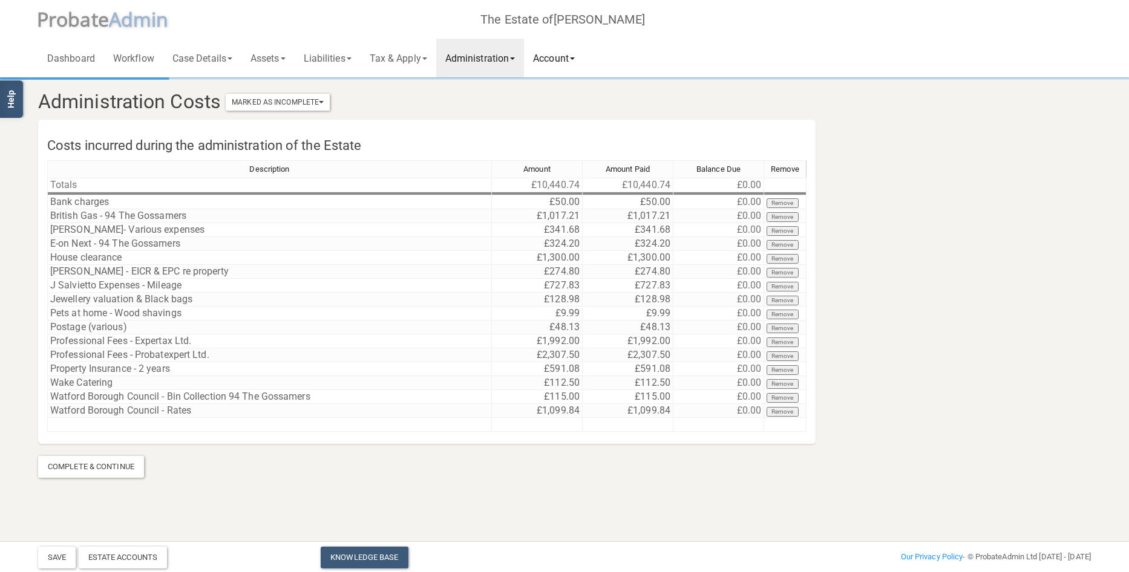
click at [568, 57] on link "Account" at bounding box center [554, 58] width 60 height 39
click at [488, 53] on link "Administration" at bounding box center [480, 58] width 88 height 39
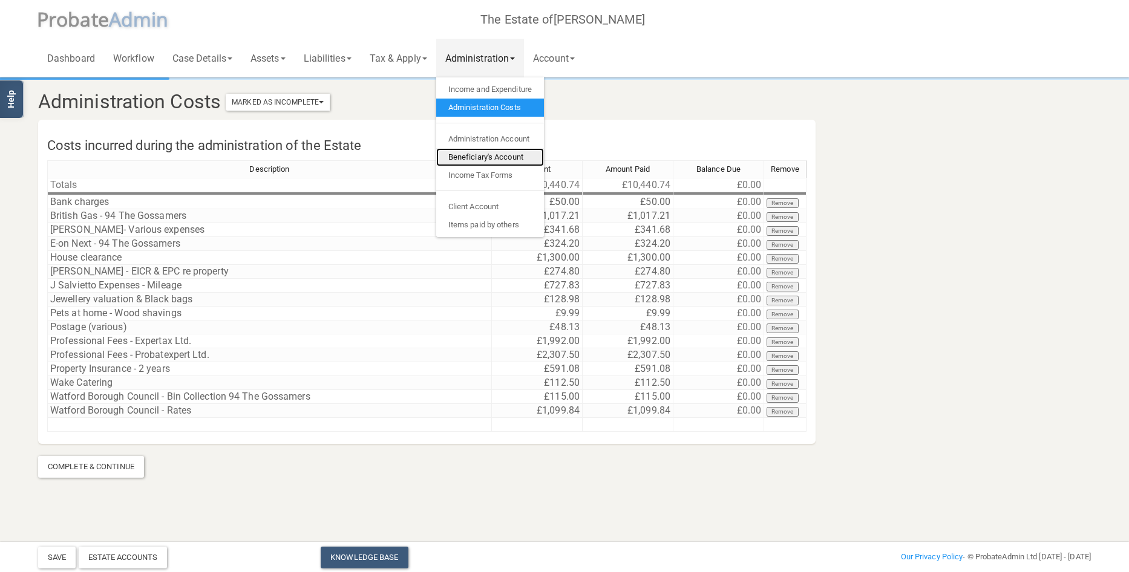
click at [498, 162] on link "Beneficiary's Account" at bounding box center [490, 157] width 108 height 18
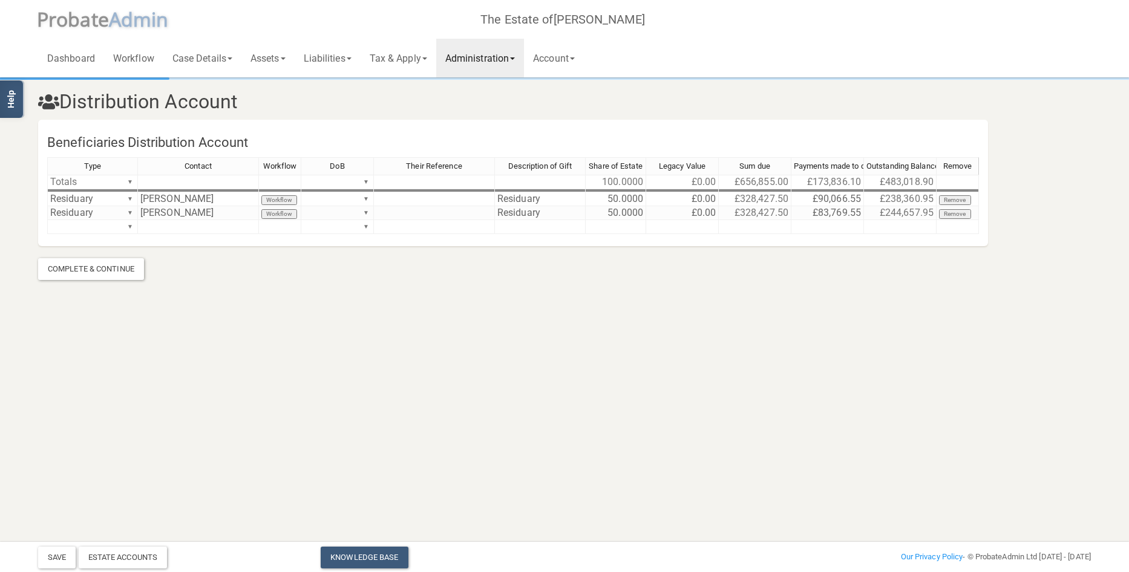
click at [490, 59] on link "Administration" at bounding box center [480, 58] width 88 height 39
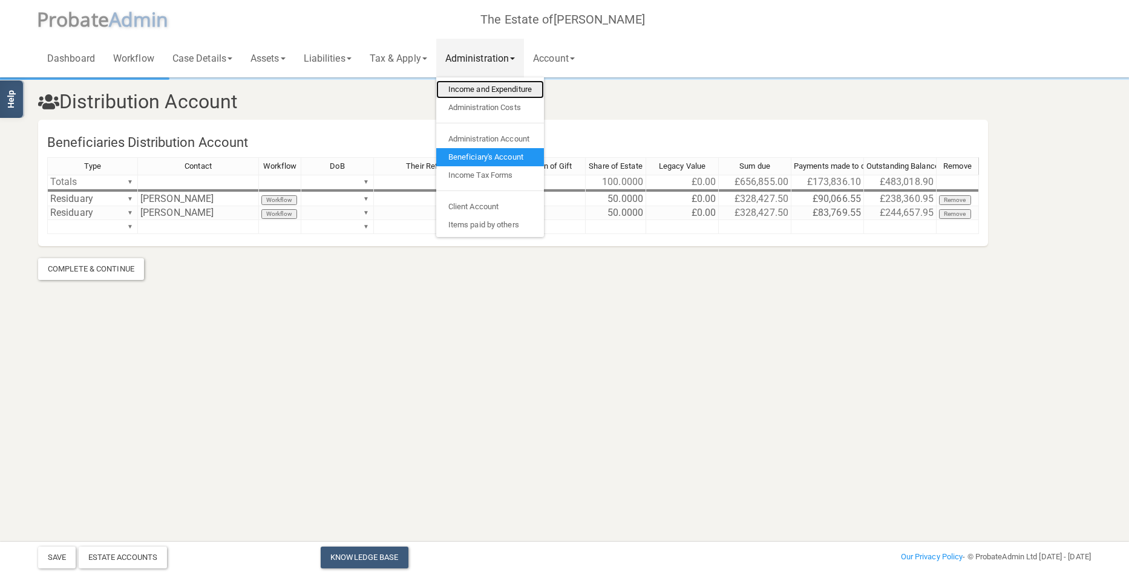
click at [490, 86] on link "Income and Expenditure" at bounding box center [490, 89] width 108 height 18
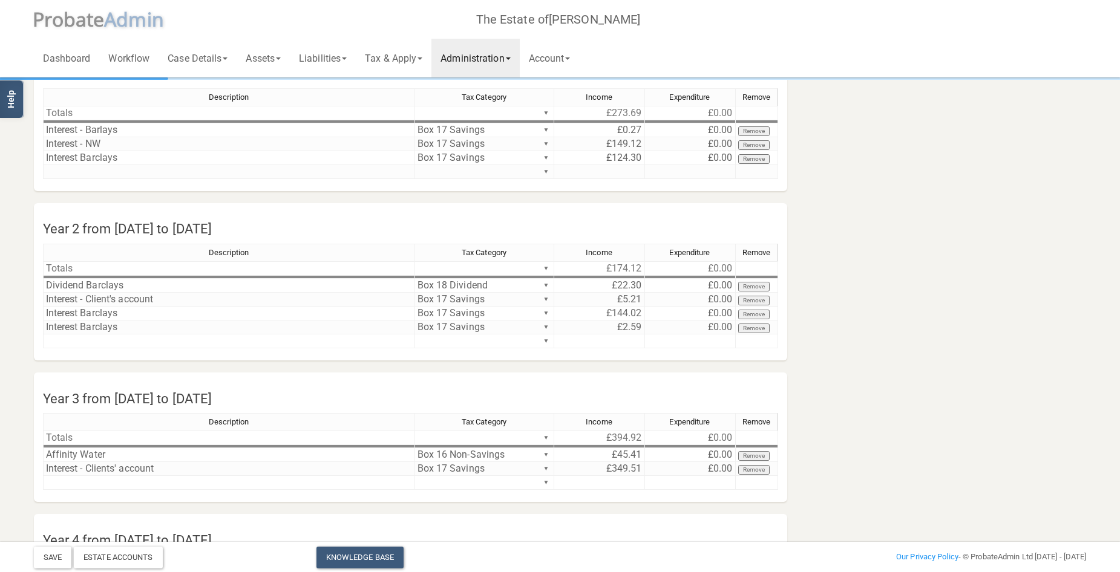
scroll to position [53, 0]
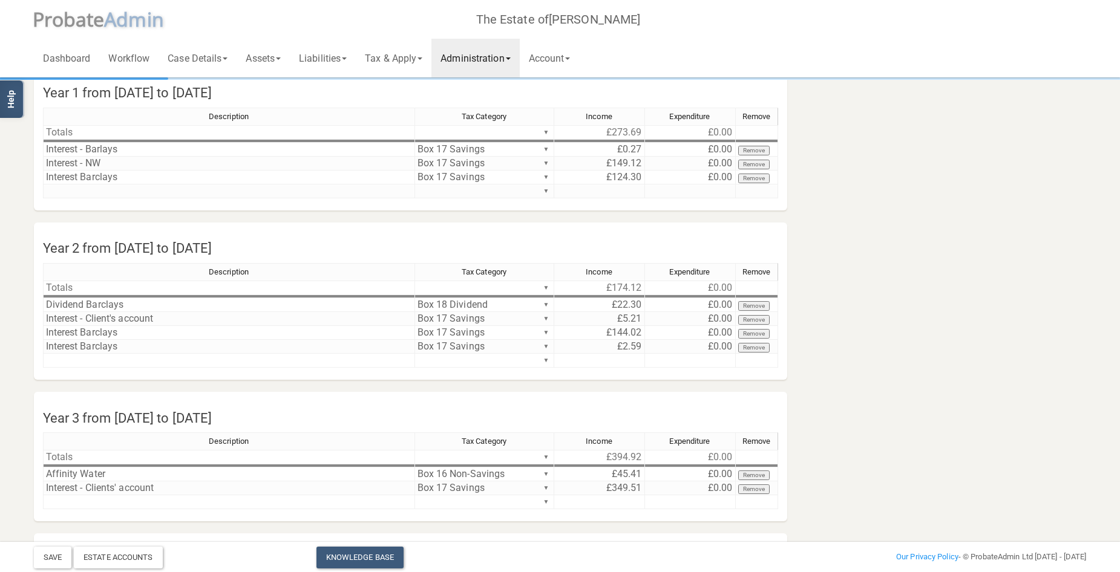
click at [499, 57] on link "Administration" at bounding box center [475, 58] width 88 height 39
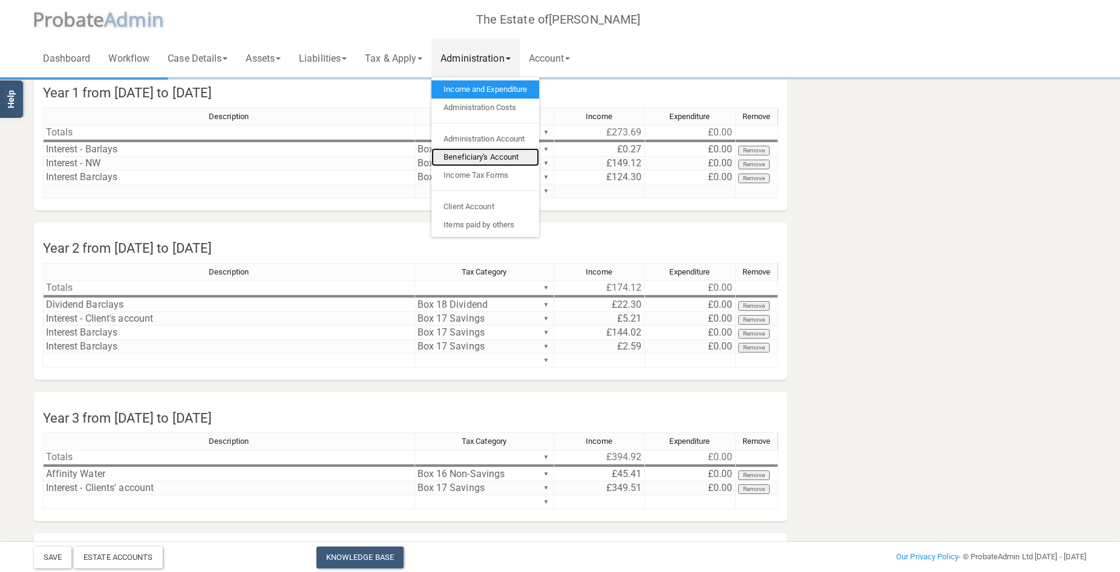
click at [494, 152] on link "Beneficiary's Account" at bounding box center [485, 157] width 108 height 18
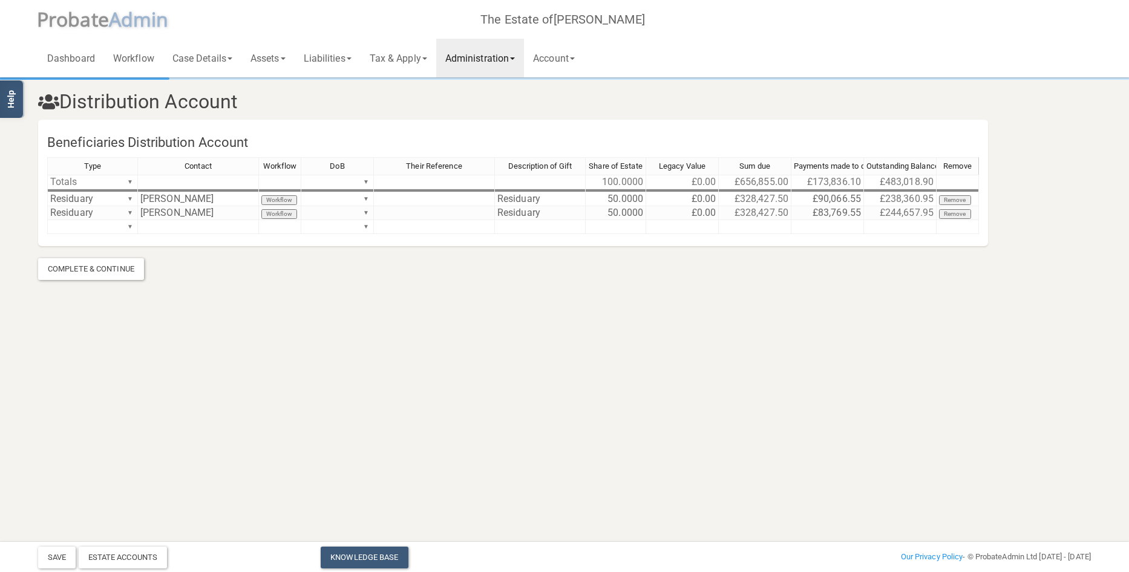
click at [494, 54] on link "Administration" at bounding box center [480, 58] width 88 height 39
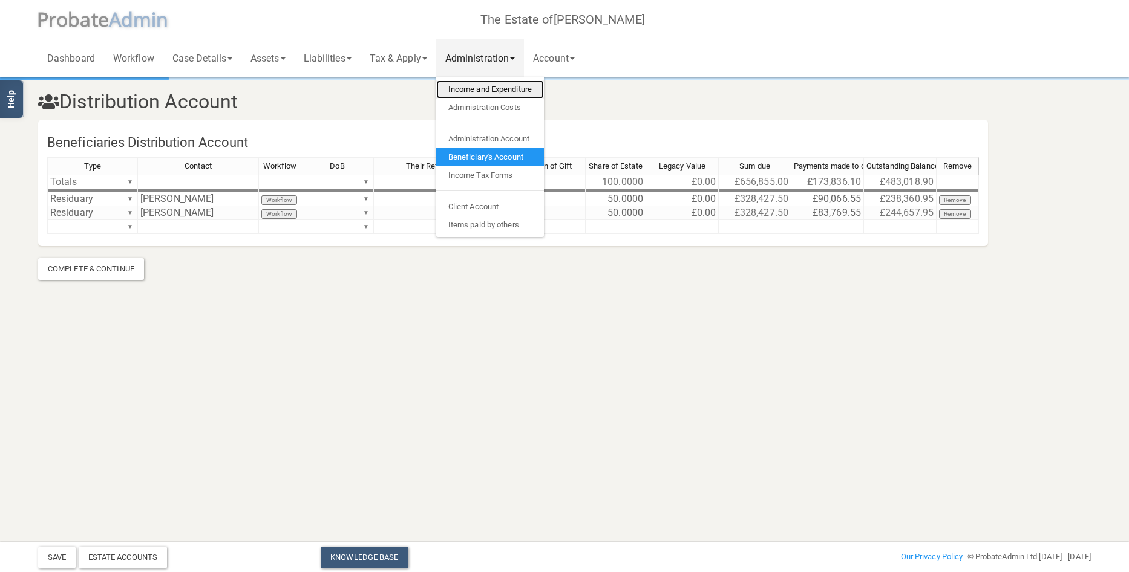
click at [489, 87] on link "Income and Expenditure" at bounding box center [490, 89] width 108 height 18
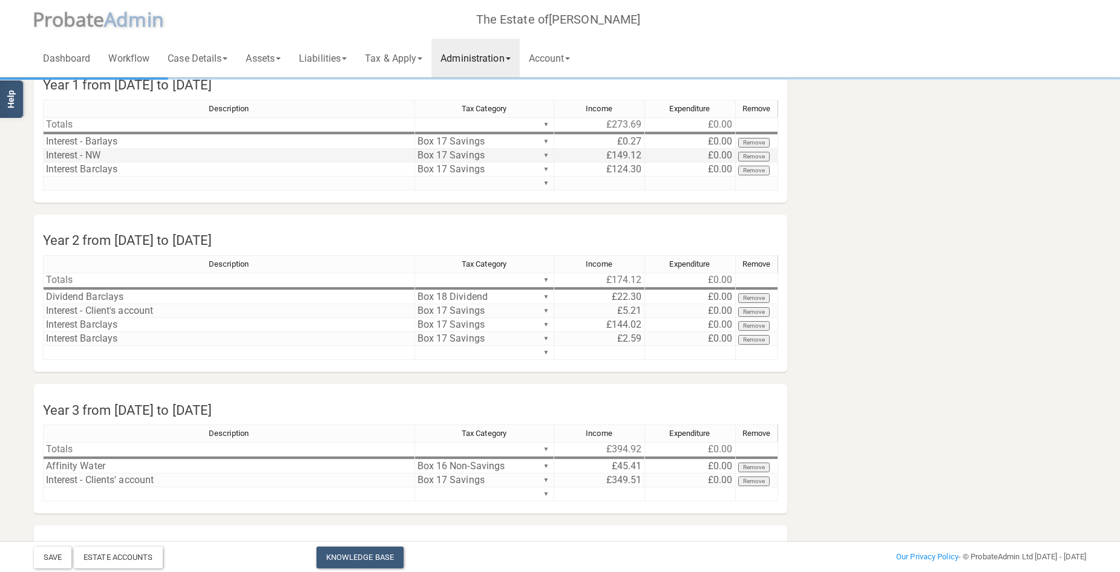
scroll to position [121, 0]
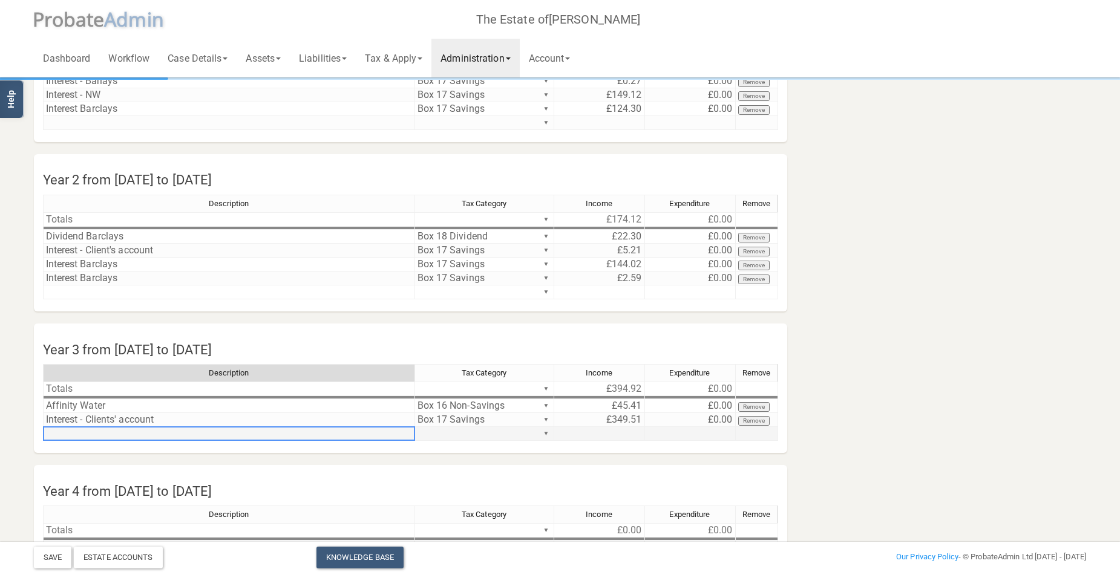
click at [172, 433] on td at bounding box center [229, 434] width 372 height 14
type textarea "E.on Next"
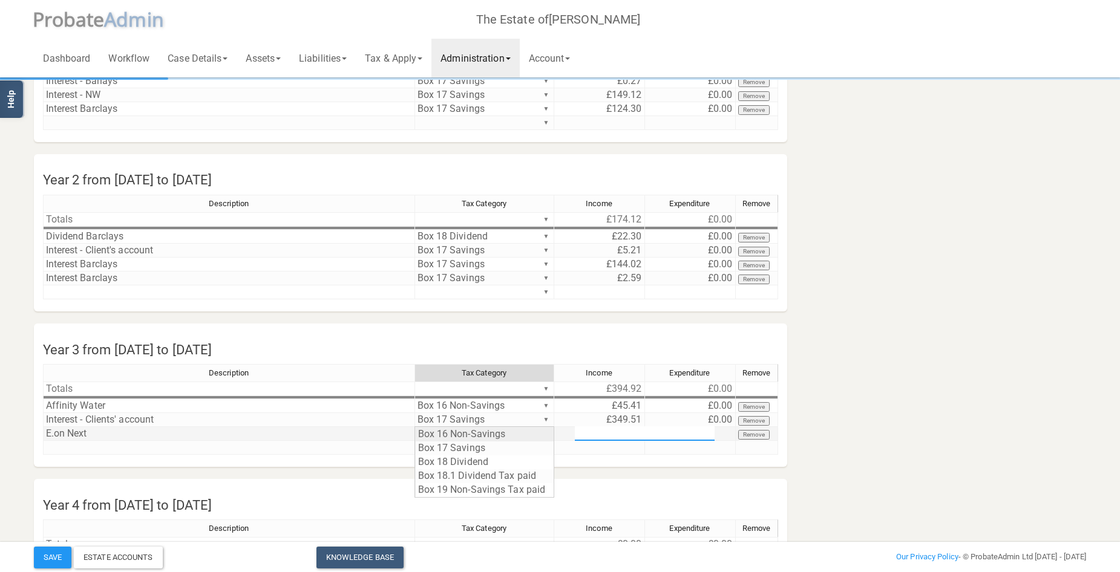
click at [547, 433] on div "Description Tax Category Income Expenditure Remove Totals ▼ £394.92 £0.00 ▼ Aff…" at bounding box center [410, 415] width 735 height 102
click at [527, 431] on div "Description Tax Category Income Expenditure Remove Totals ▼ £394.92 £0.00 ▼ Aff…" at bounding box center [410, 415] width 735 height 102
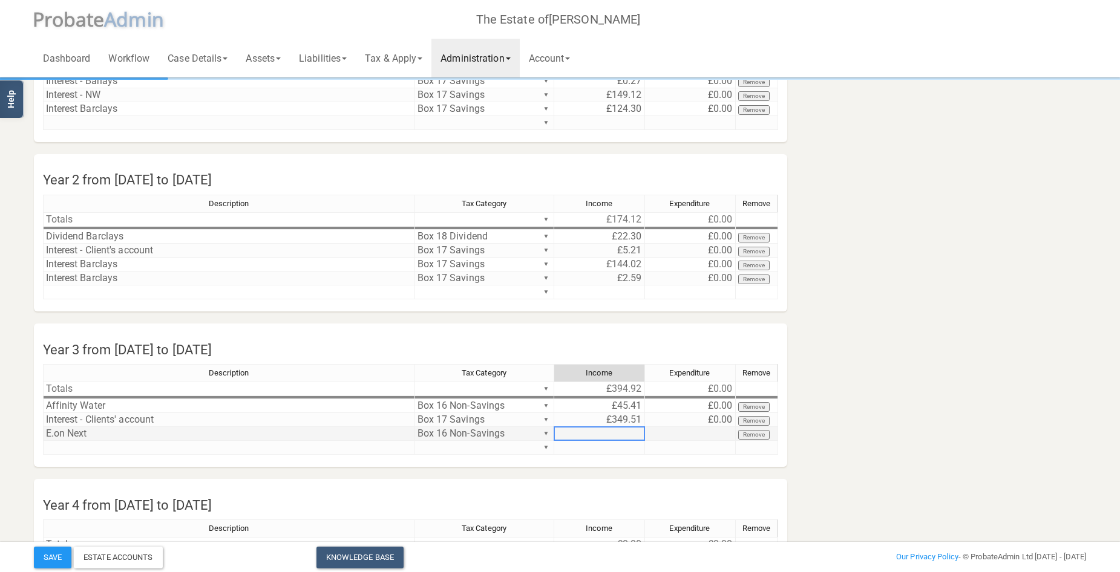
click at [621, 429] on td at bounding box center [599, 434] width 91 height 14
type textarea "3.99"
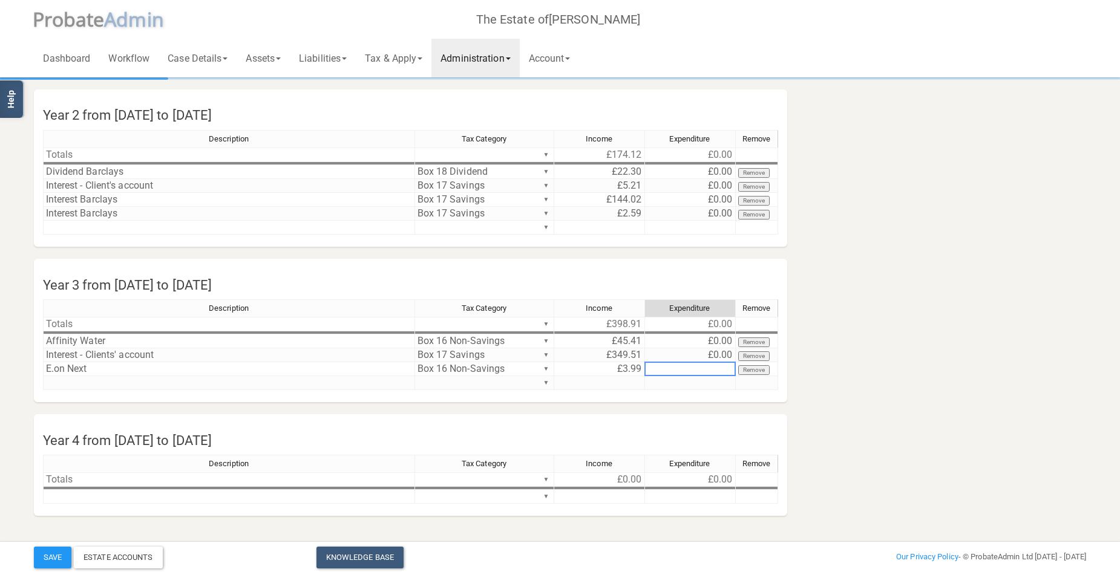
scroll to position [187, 0]
click at [505, 53] on link "Administration" at bounding box center [475, 58] width 88 height 39
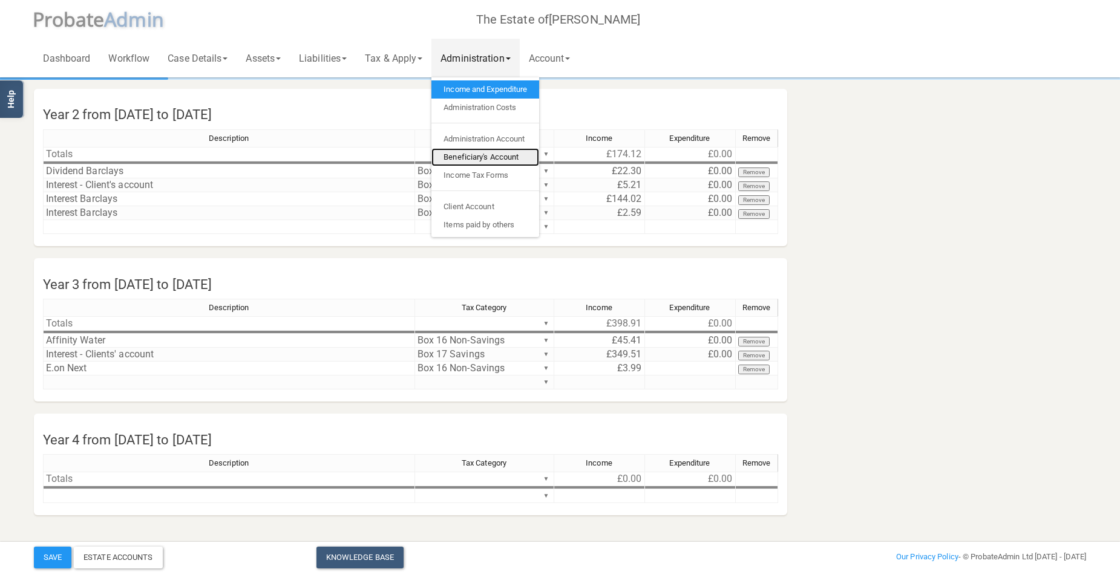
click at [498, 158] on link "Beneficiary's Account" at bounding box center [485, 157] width 108 height 18
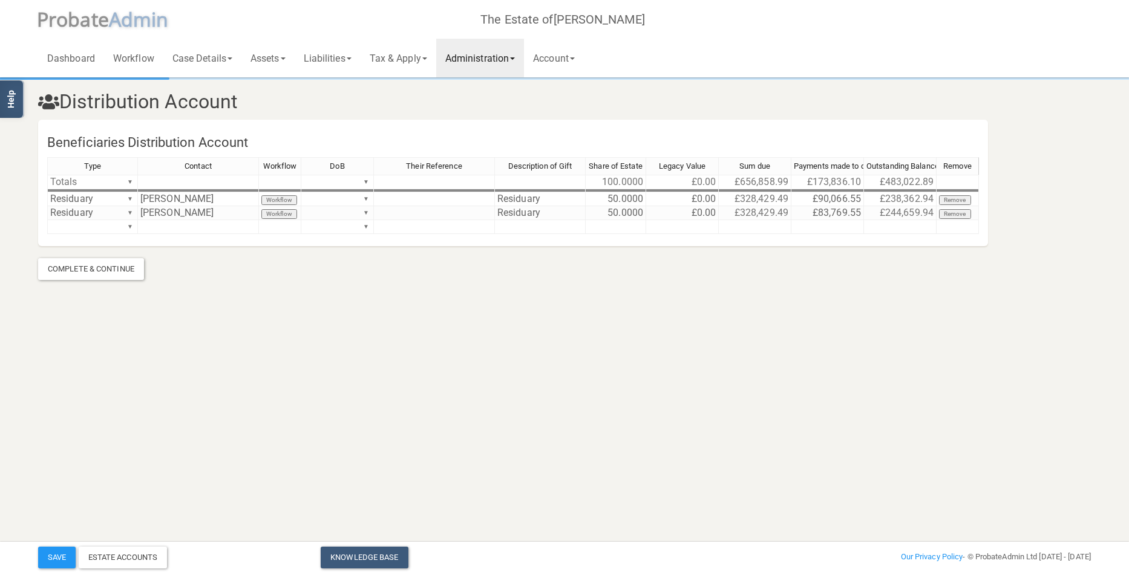
click at [509, 57] on link "Administration" at bounding box center [480, 58] width 88 height 39
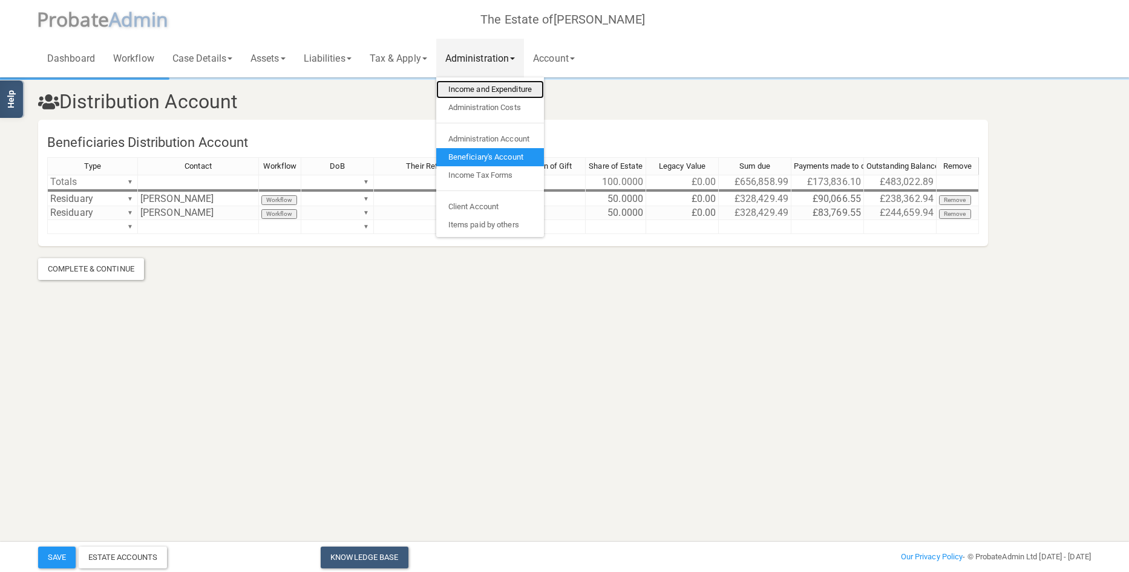
click at [480, 87] on link "Income and Expenditure" at bounding box center [490, 89] width 108 height 18
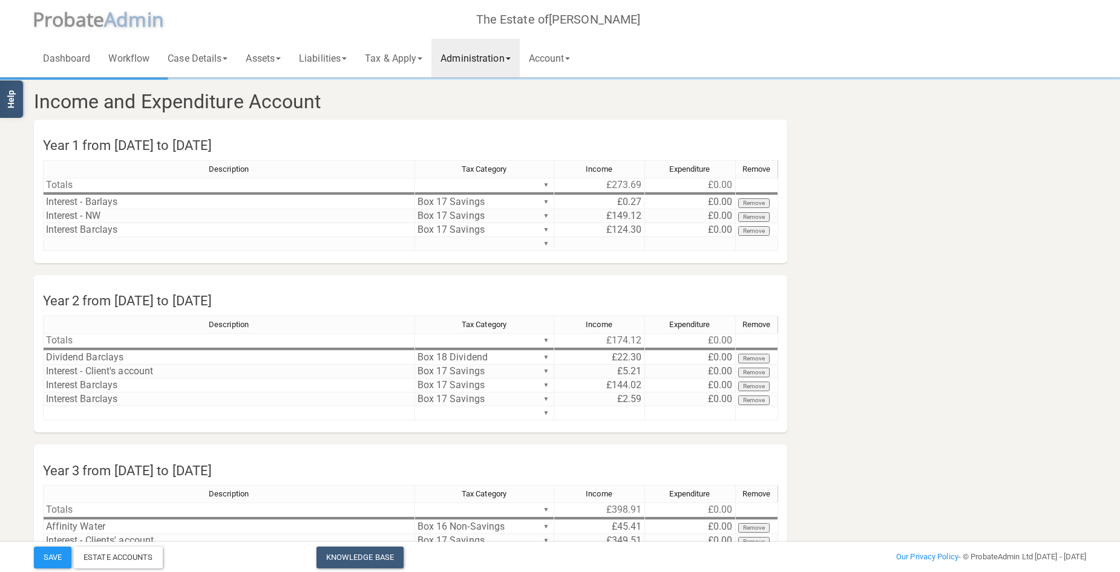
click at [478, 51] on link "Administration" at bounding box center [475, 58] width 88 height 39
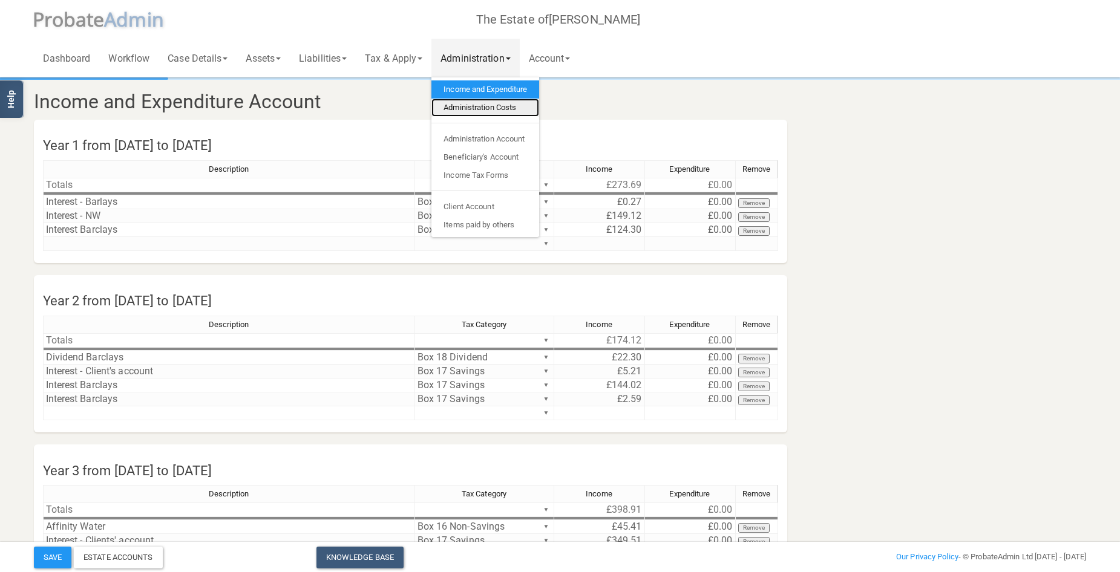
click at [489, 104] on link "Administration Costs" at bounding box center [485, 108] width 108 height 18
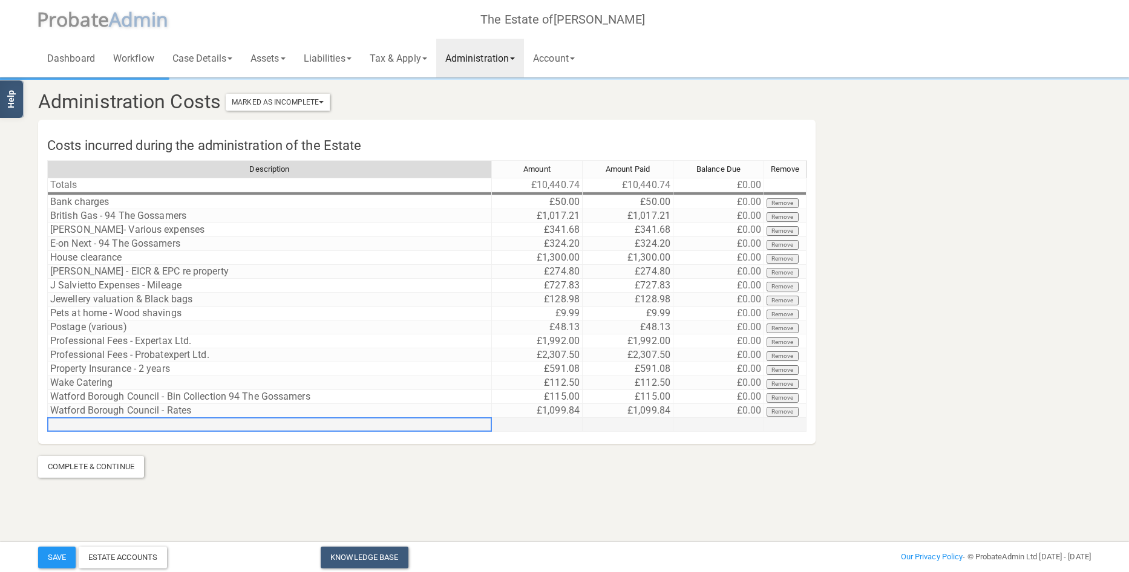
click at [103, 426] on td at bounding box center [269, 425] width 445 height 14
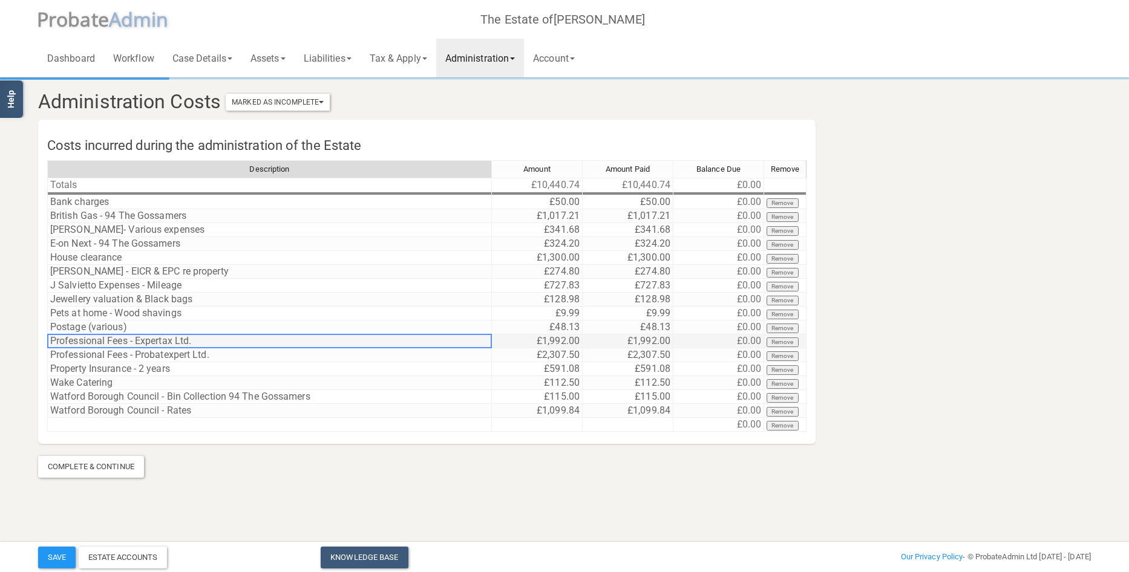
click at [218, 336] on td "Professional Fees - Expertax Ltd." at bounding box center [269, 342] width 445 height 14
click at [218, 339] on td "Professional Fees - Expertax Ltd." at bounding box center [269, 342] width 445 height 14
type textarea "Professional Fees - Expertax Ltd."
drag, startPoint x: 218, startPoint y: 339, endPoint x: 34, endPoint y: 339, distance: 183.9
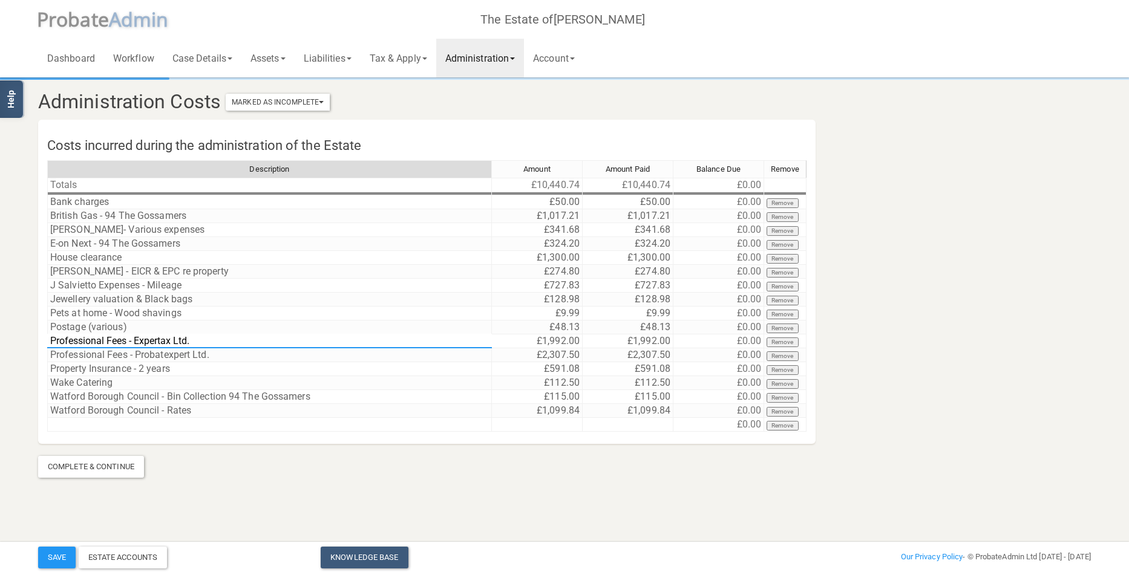
click at [34, 339] on div "Costs incurred during the administration of the Estate Description Amount Amoun…" at bounding box center [360, 288] width 663 height 312
click at [187, 423] on td at bounding box center [269, 425] width 445 height 14
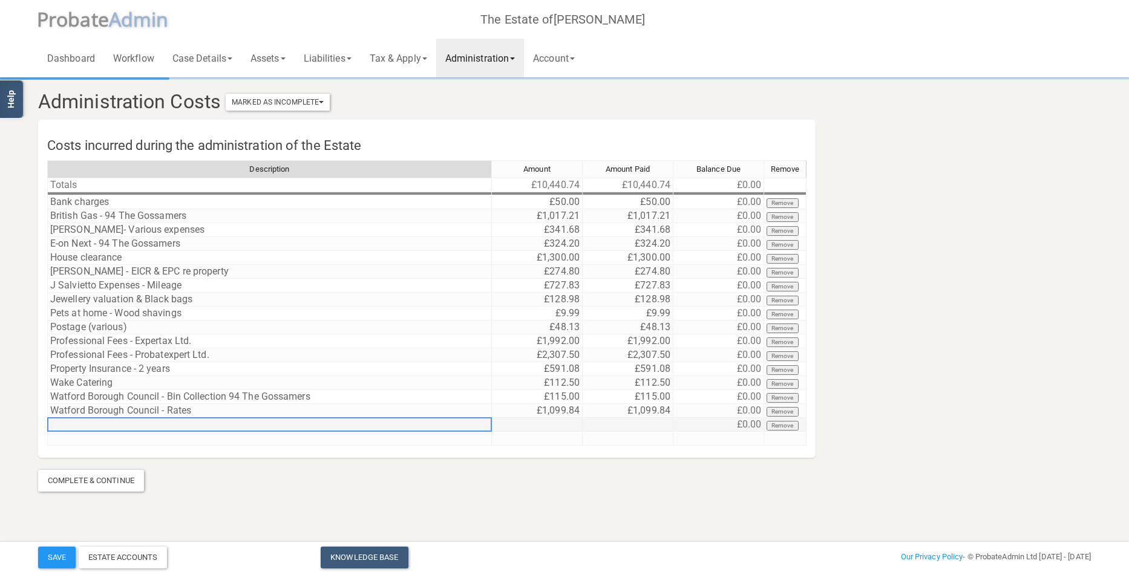
click at [187, 423] on td at bounding box center [269, 425] width 445 height 14
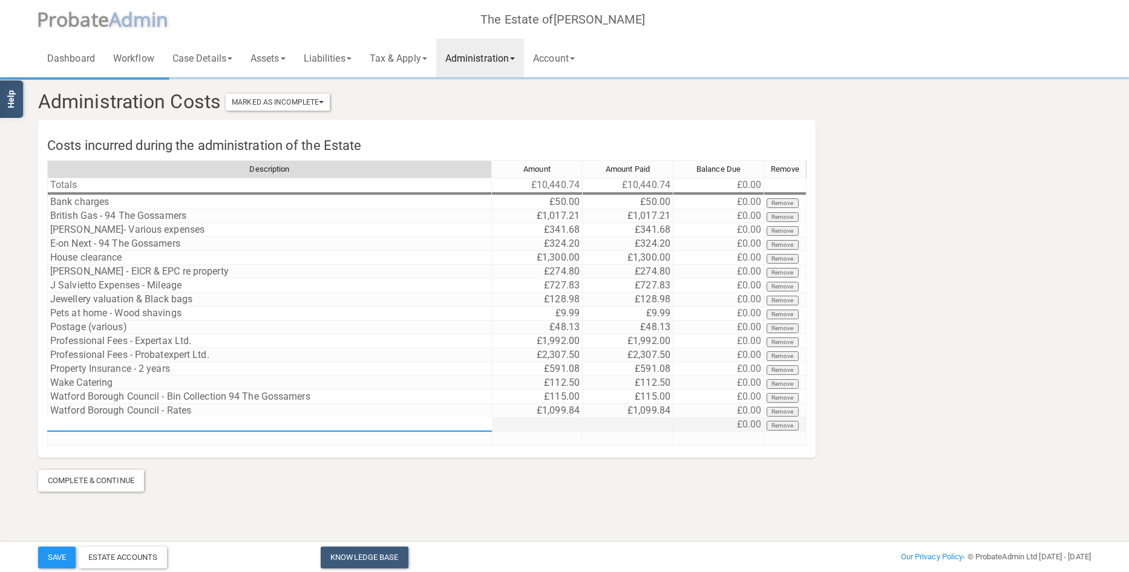
type textarea "Professional Fees - Expertax Ltd."
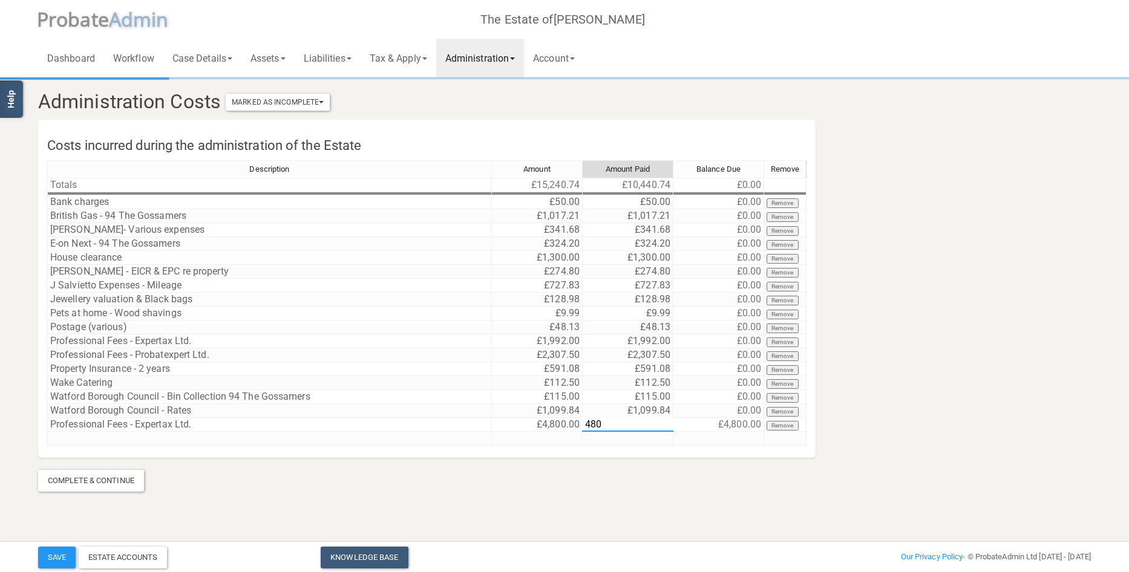
type textarea "4800"
click at [67, 550] on button "Save" at bounding box center [57, 558] width 38 height 22
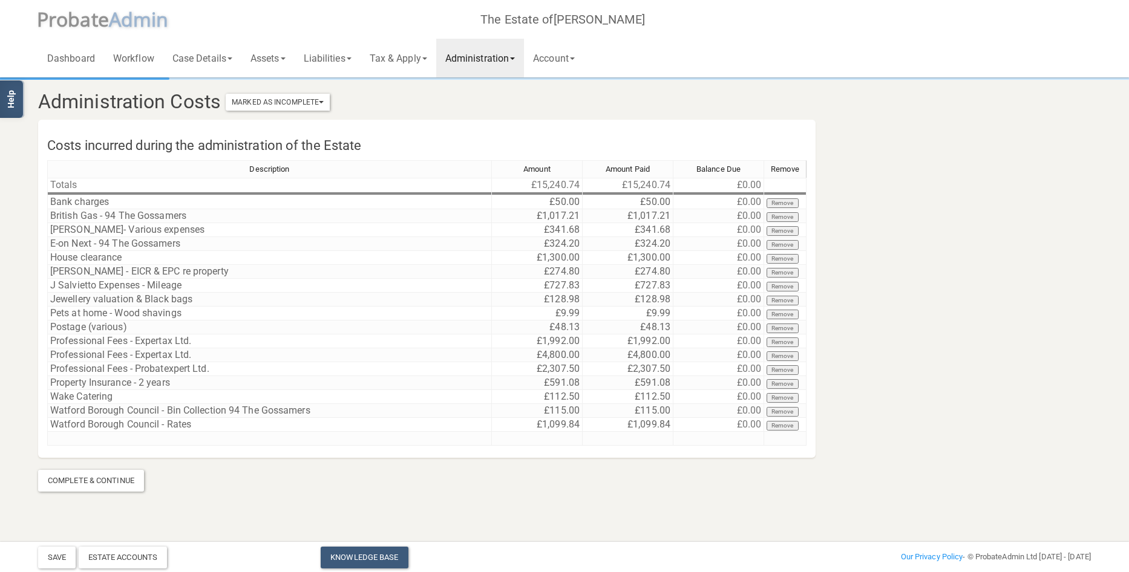
click at [500, 57] on link "Administration" at bounding box center [480, 58] width 88 height 39
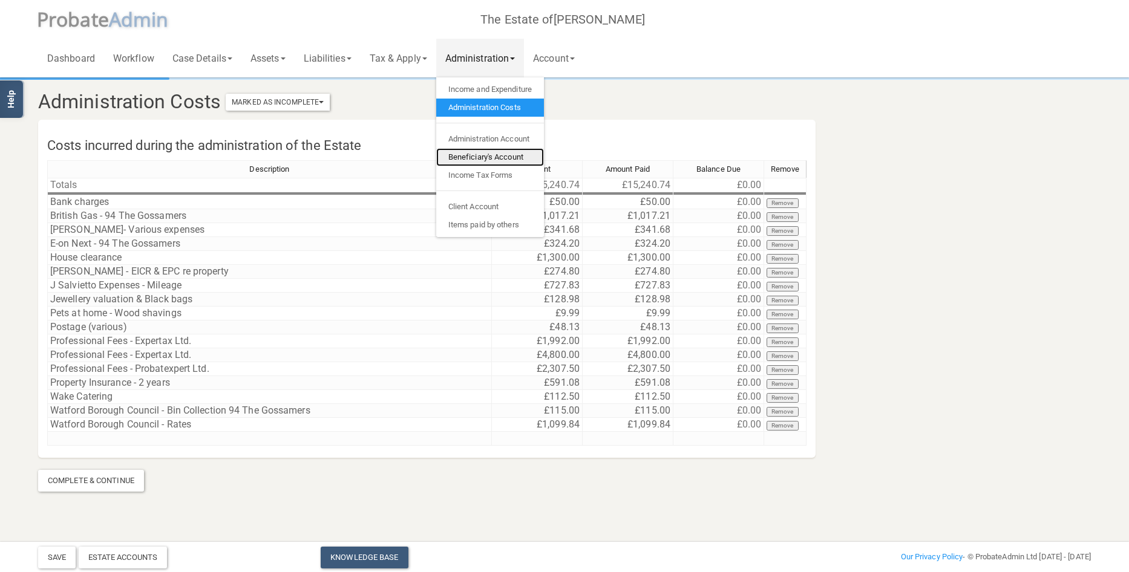
click at [495, 161] on link "Beneficiary's Account" at bounding box center [490, 157] width 108 height 18
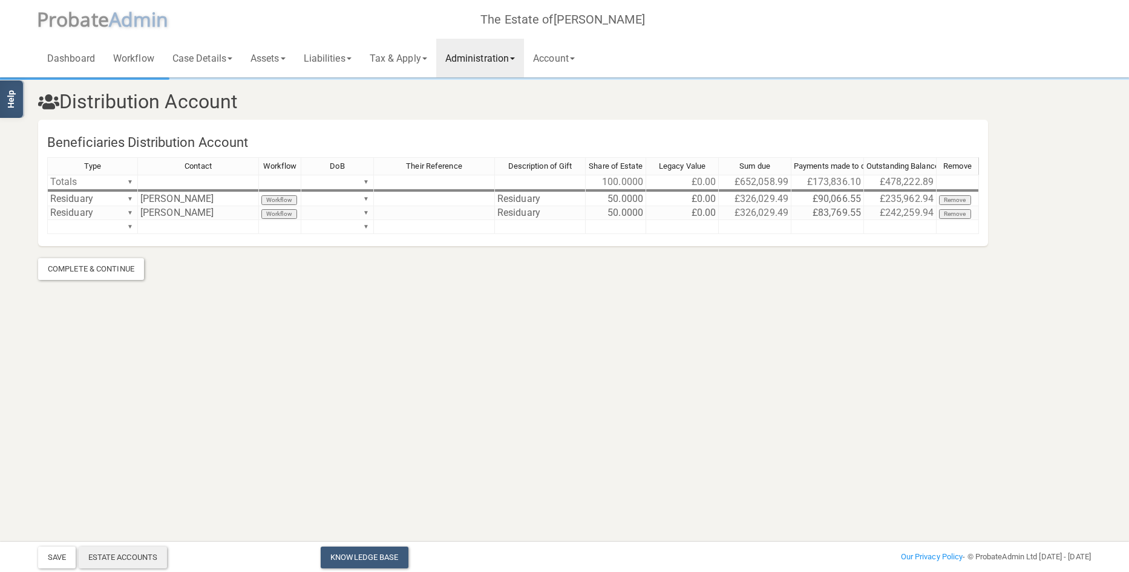
click at [141, 554] on div "Estate Accounts" at bounding box center [123, 558] width 89 height 22
click at [477, 57] on link "Administration" at bounding box center [480, 58] width 88 height 39
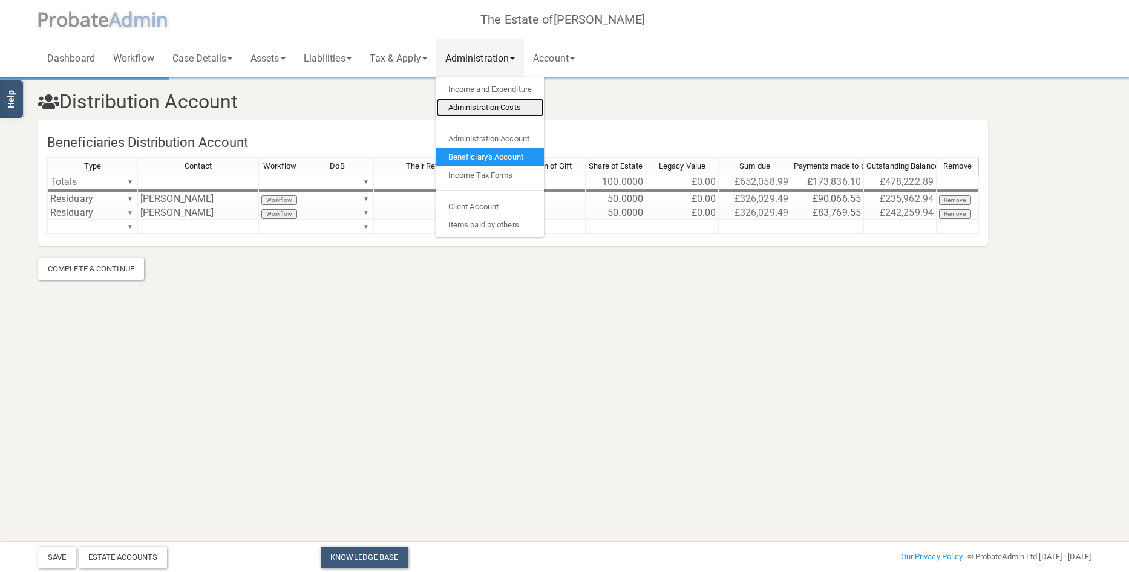
click at [477, 104] on link "Administration Costs" at bounding box center [490, 108] width 108 height 18
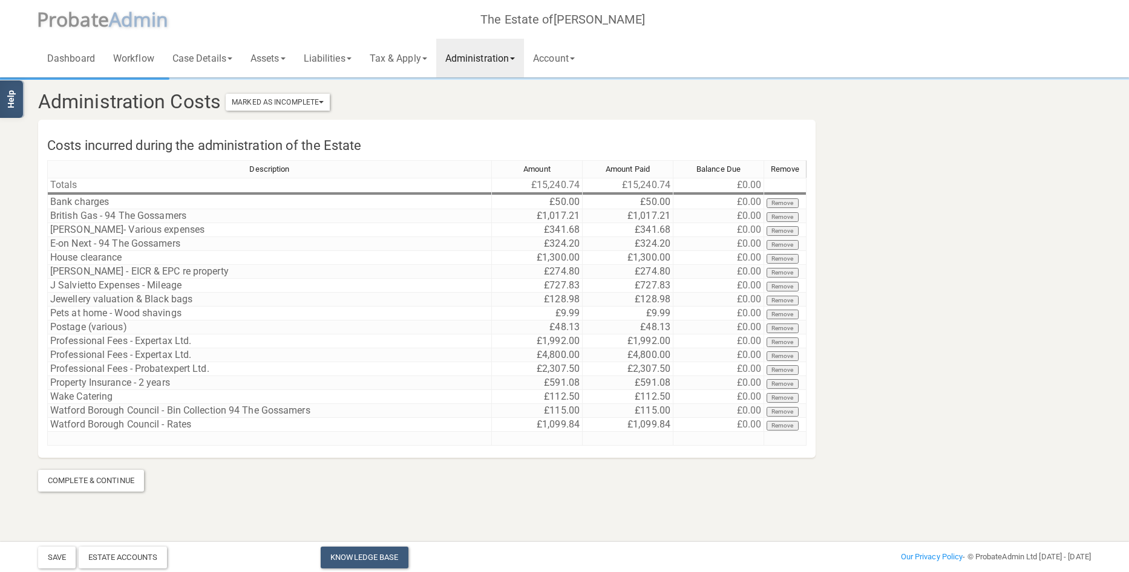
click at [498, 56] on link "Administration" at bounding box center [480, 58] width 88 height 39
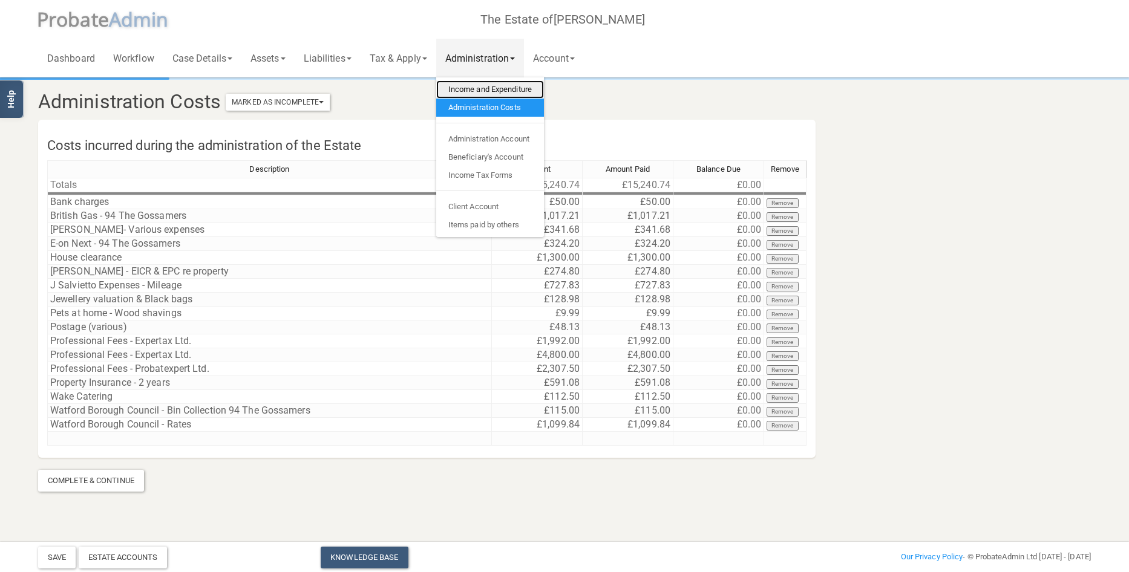
click at [487, 85] on link "Income and Expenditure" at bounding box center [490, 89] width 108 height 18
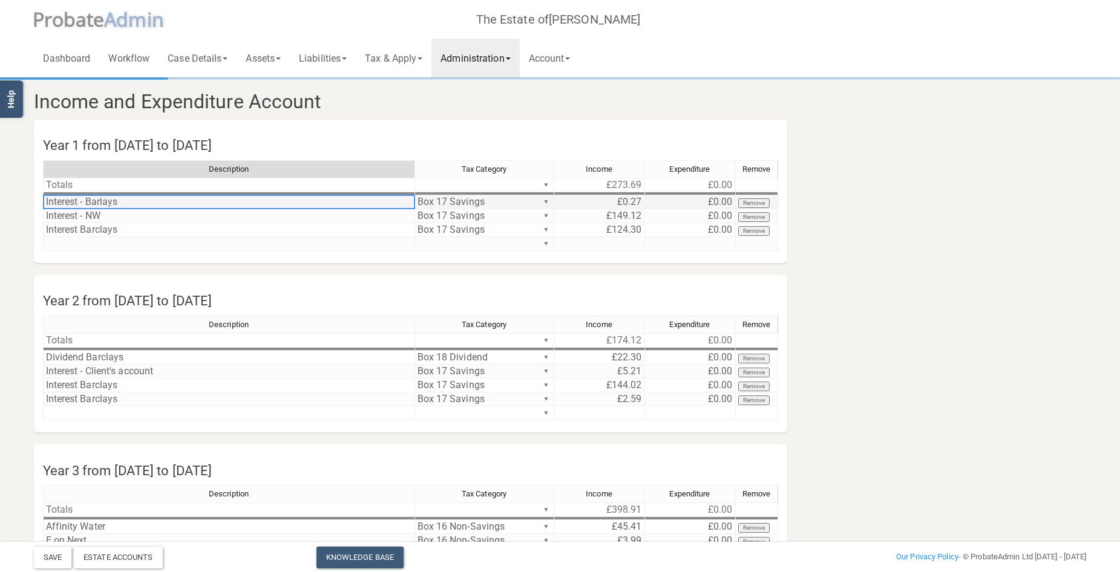
click at [101, 199] on td "Interest - Barlays" at bounding box center [229, 202] width 372 height 14
click at [101, 201] on td "Interest - Barlays" at bounding box center [229, 202] width 372 height 14
click at [108, 201] on td "Interest - Barlays" at bounding box center [229, 202] width 372 height 14
click at [100, 200] on textarea "Interest - Barlays" at bounding box center [229, 202] width 372 height 15
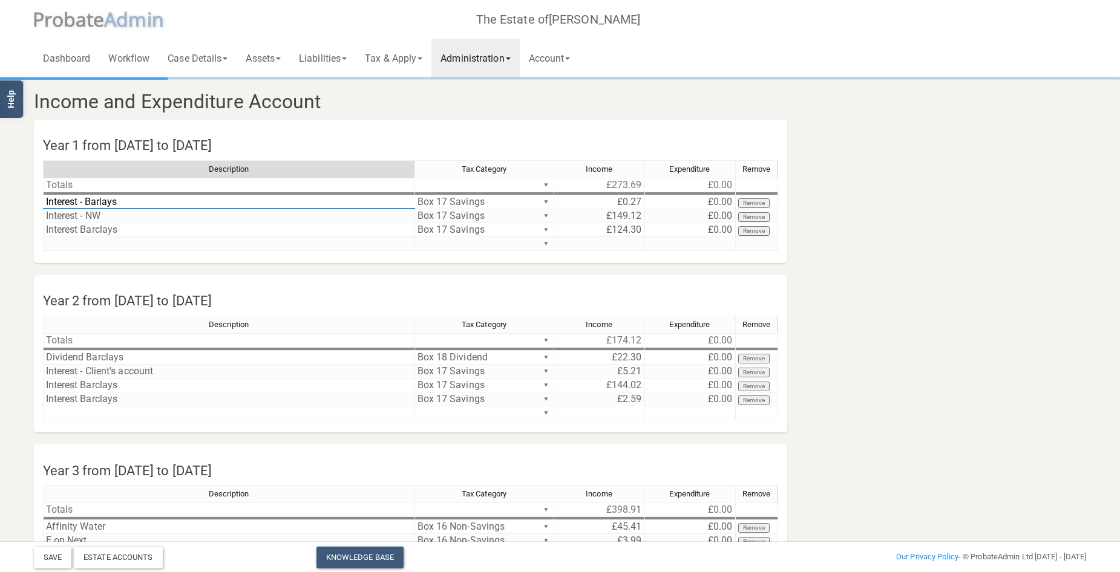
type textarea "Interest - Barclays"
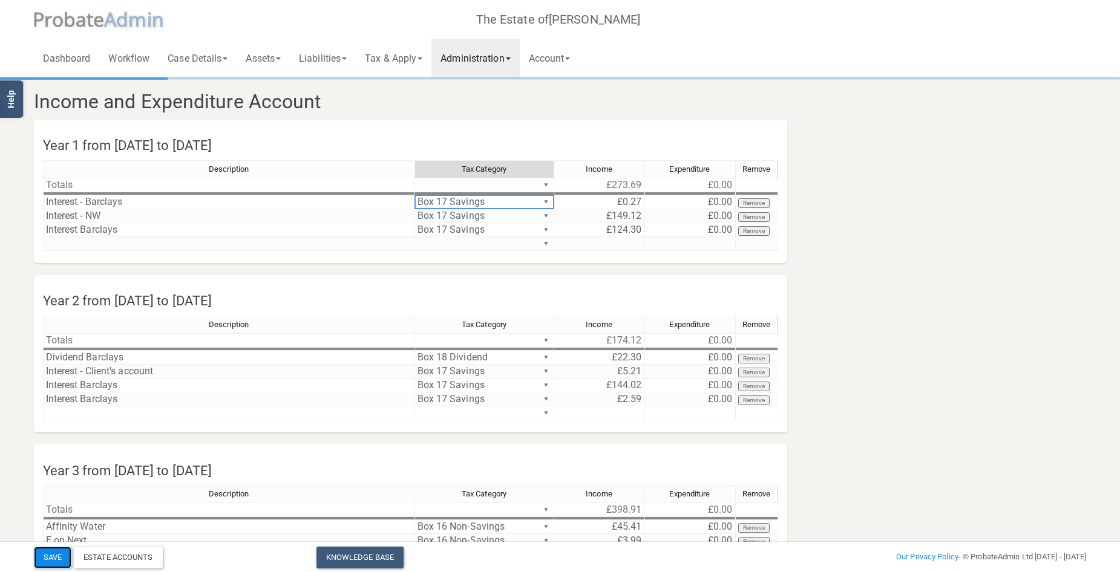
click at [50, 554] on button "Save" at bounding box center [53, 558] width 38 height 22
